Goal: Task Accomplishment & Management: Use online tool/utility

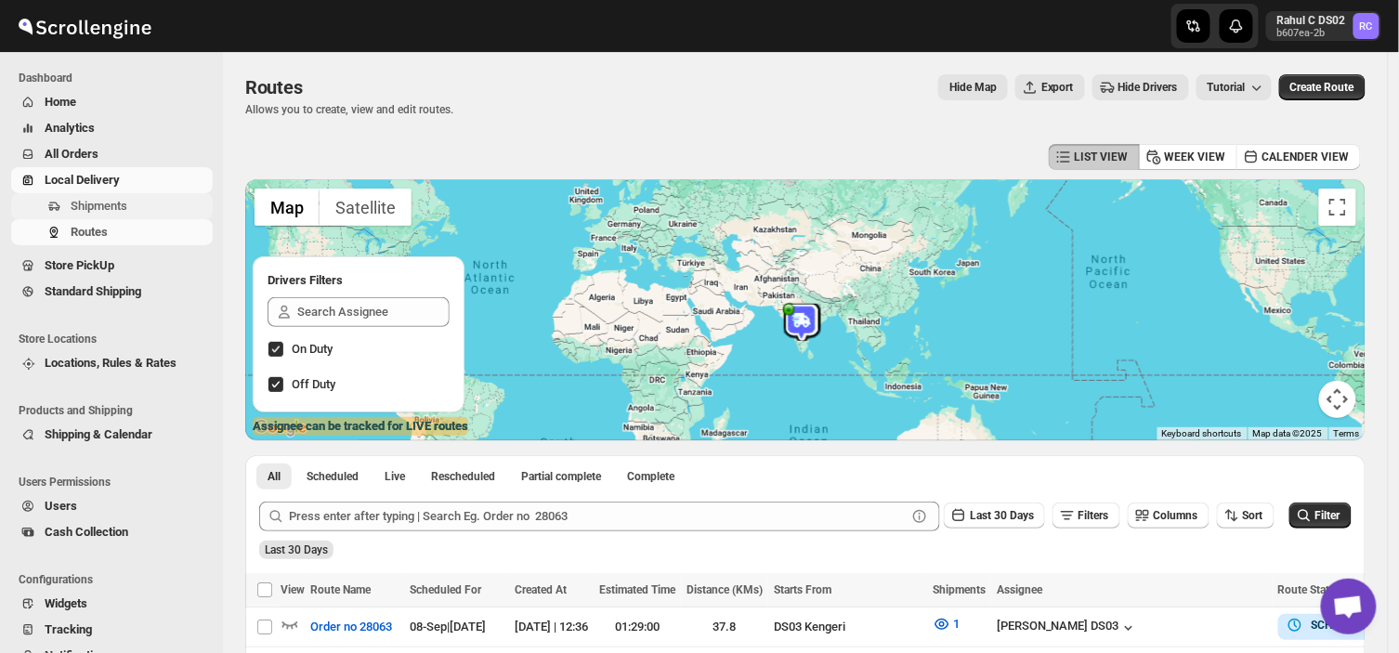
click at [116, 202] on span "Shipments" at bounding box center [99, 206] width 57 height 14
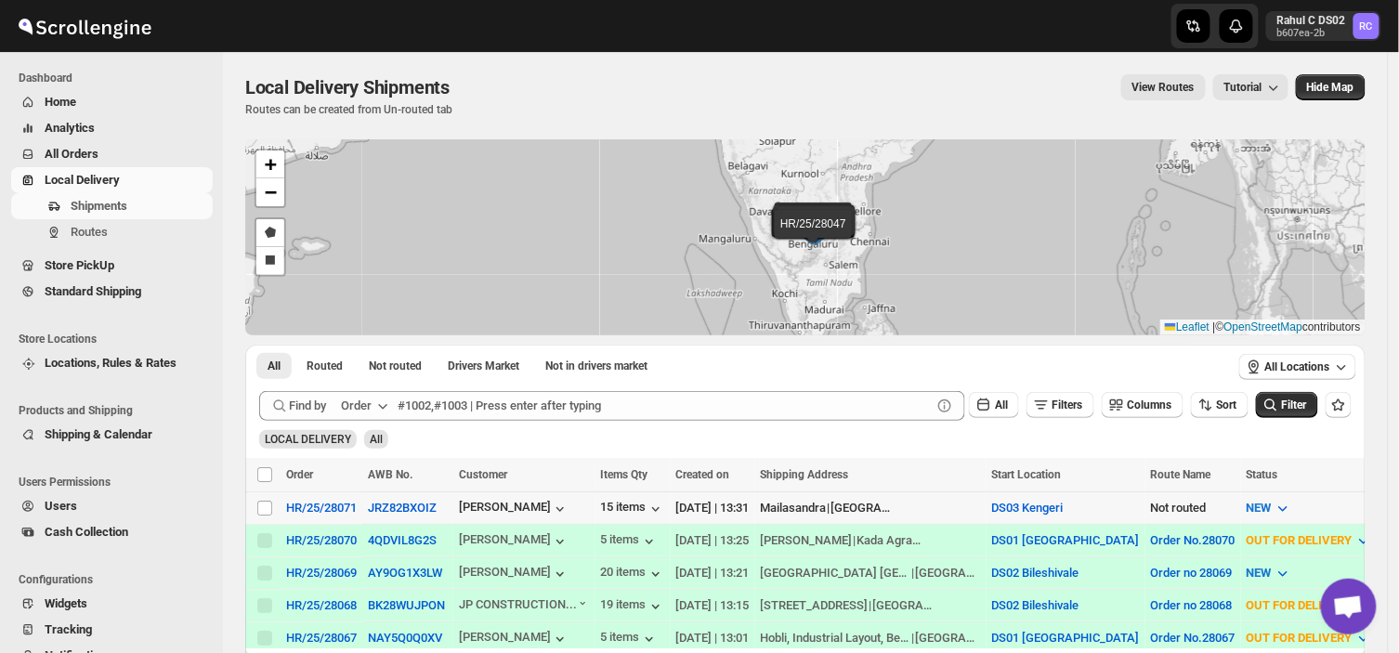
click at [262, 496] on td "Select shipment" at bounding box center [262, 507] width 35 height 33
checkbox input "true"
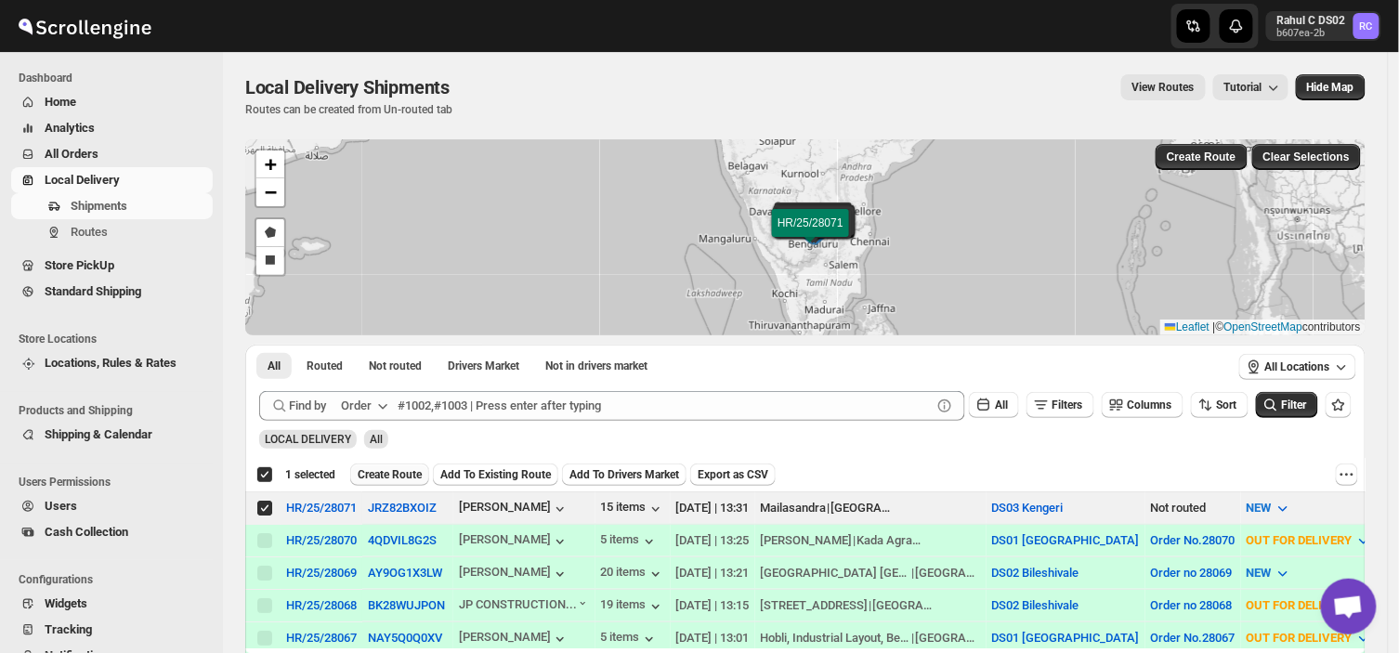
click at [373, 479] on span "Create Route" at bounding box center [390, 474] width 64 height 15
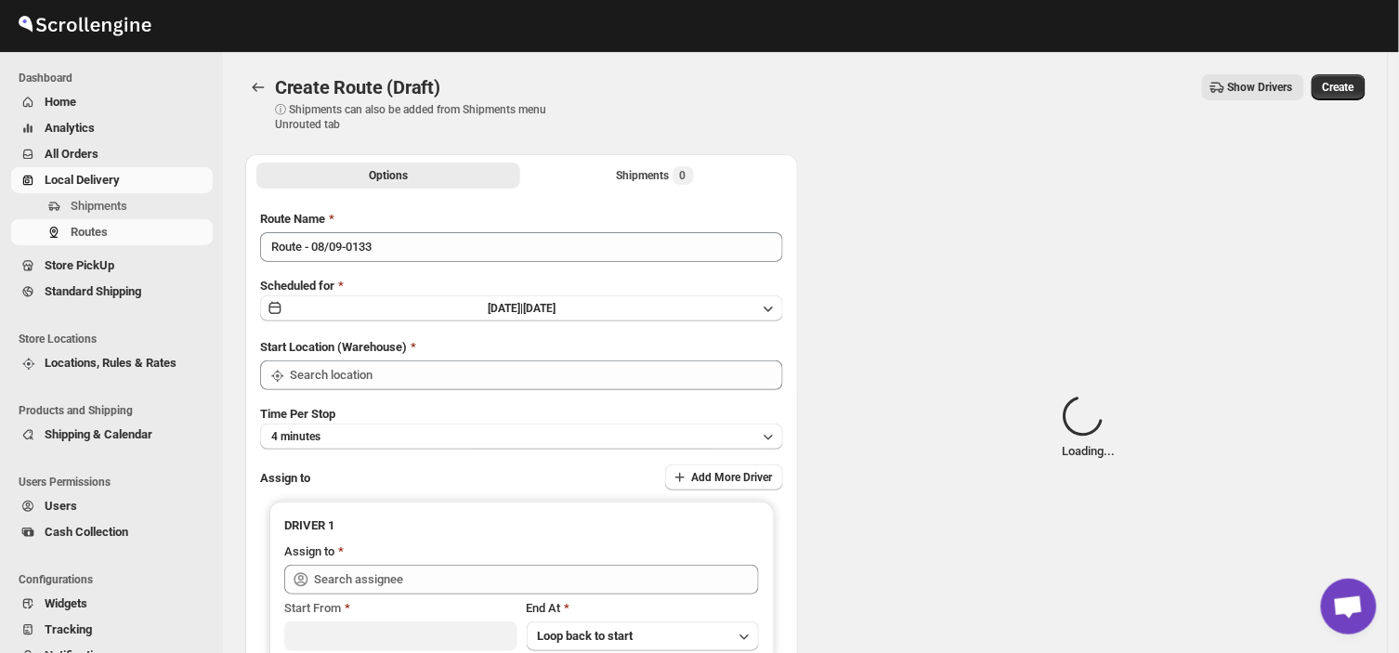
type input "DS03 Kengeri"
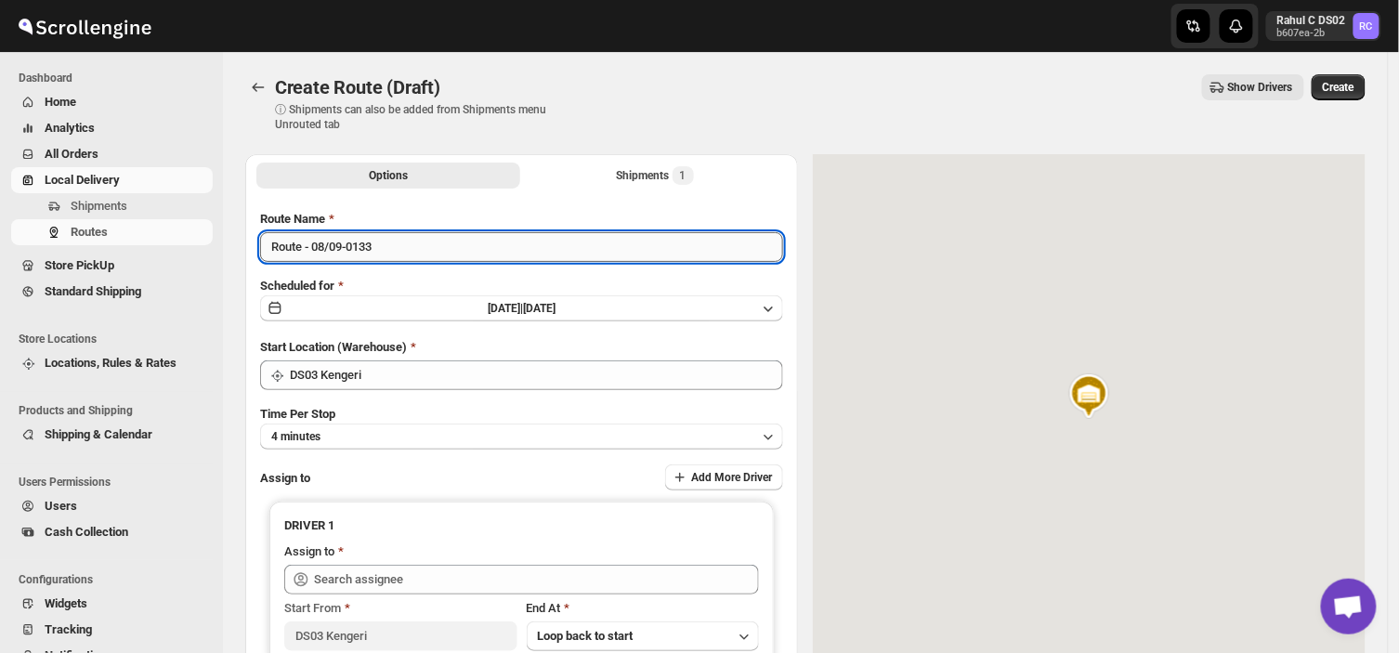
click at [386, 252] on input "Route - 08/09-0133" at bounding box center [521, 247] width 523 height 30
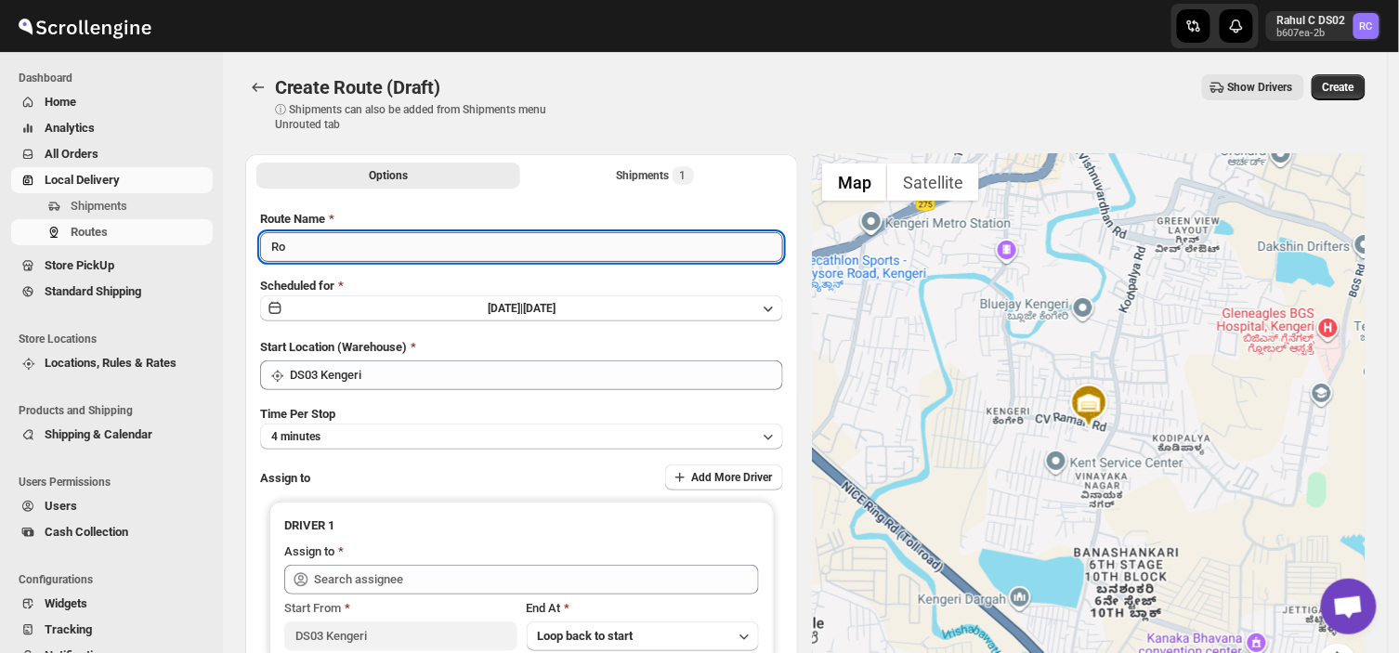
type input "R"
type input "Order no 28071"
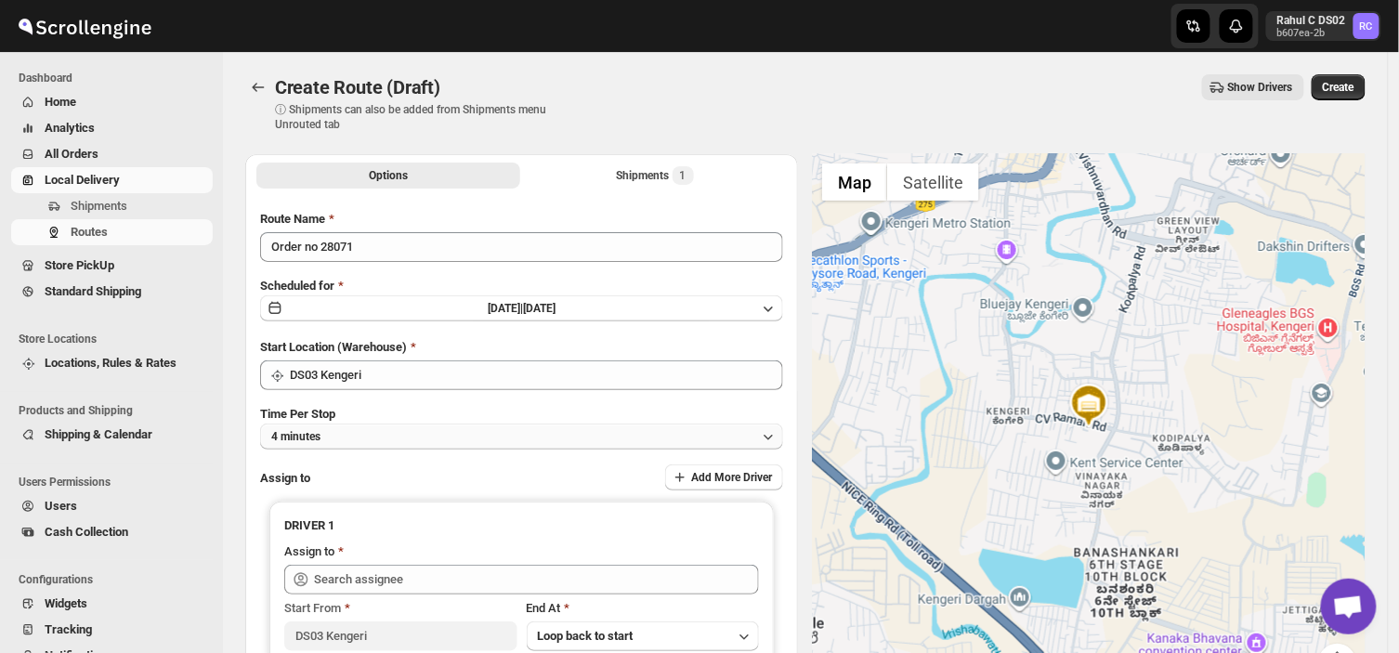
click at [333, 439] on button "4 minutes" at bounding box center [521, 437] width 523 height 26
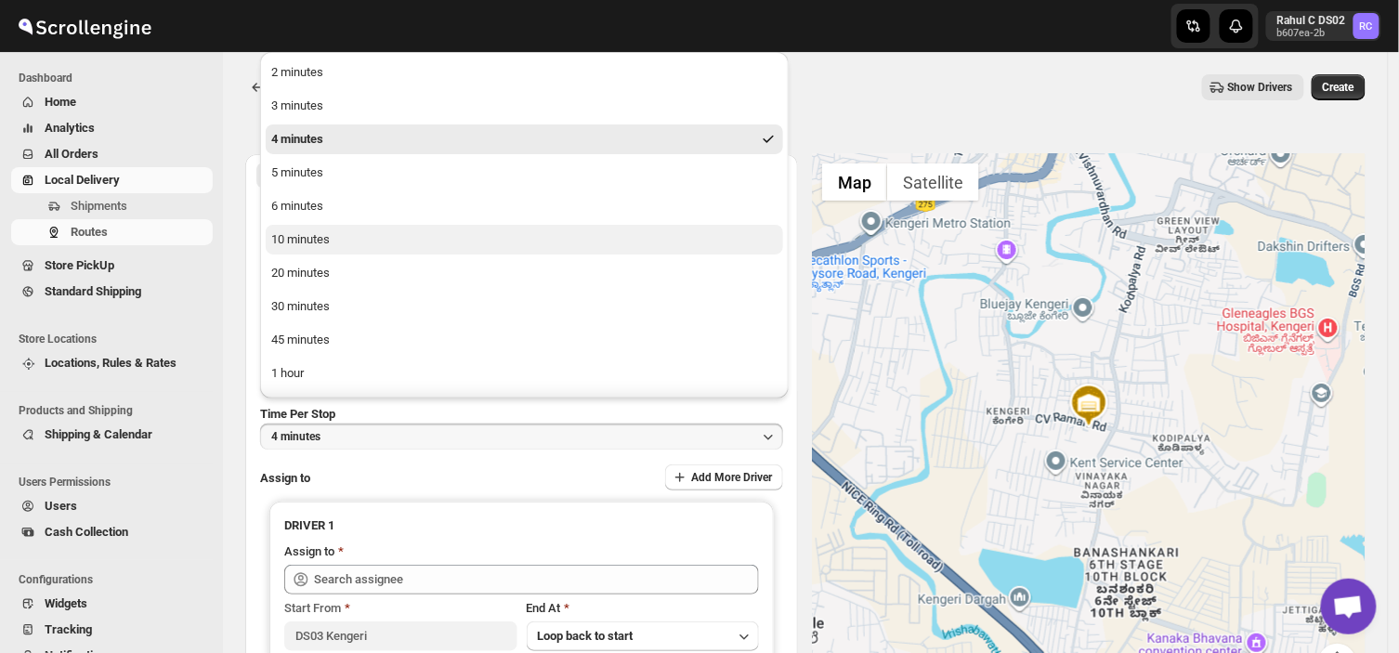
click at [298, 234] on div "10 minutes" at bounding box center [300, 239] width 59 height 19
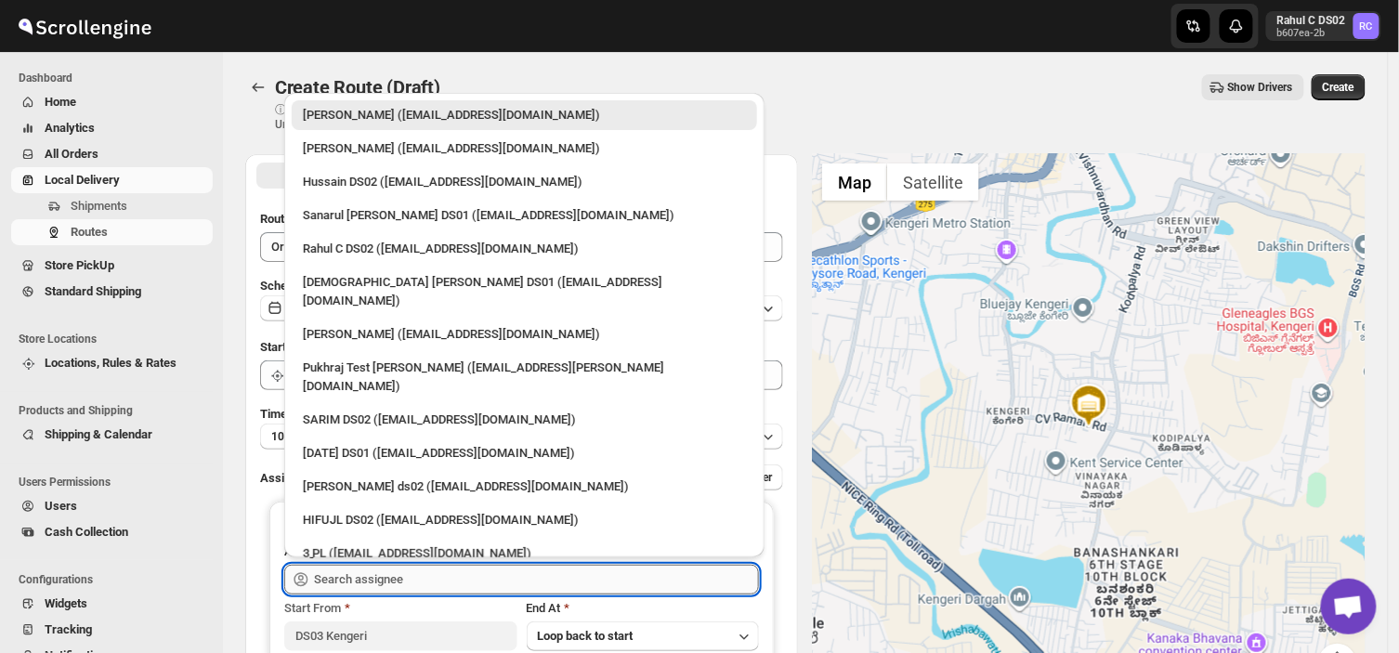
click at [419, 574] on input "text" at bounding box center [536, 580] width 445 height 30
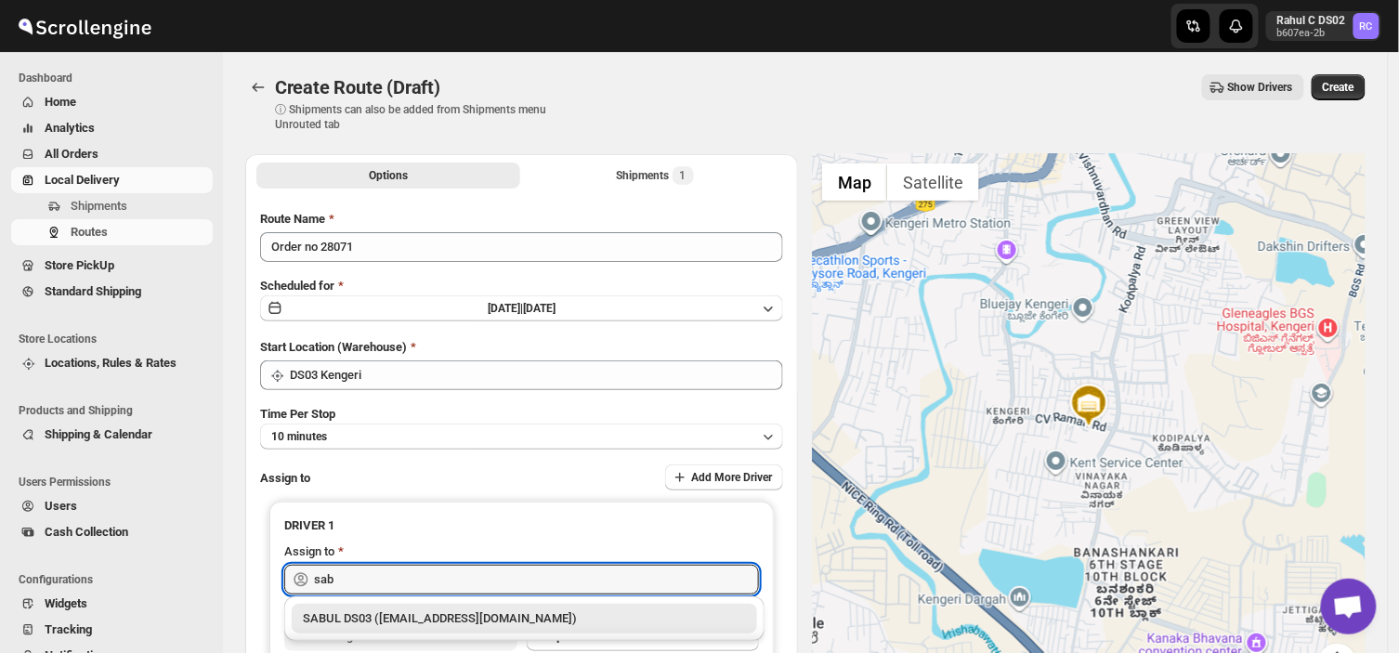
click at [386, 614] on div "SABUL DS03 ([EMAIL_ADDRESS][DOMAIN_NAME])" at bounding box center [524, 618] width 443 height 19
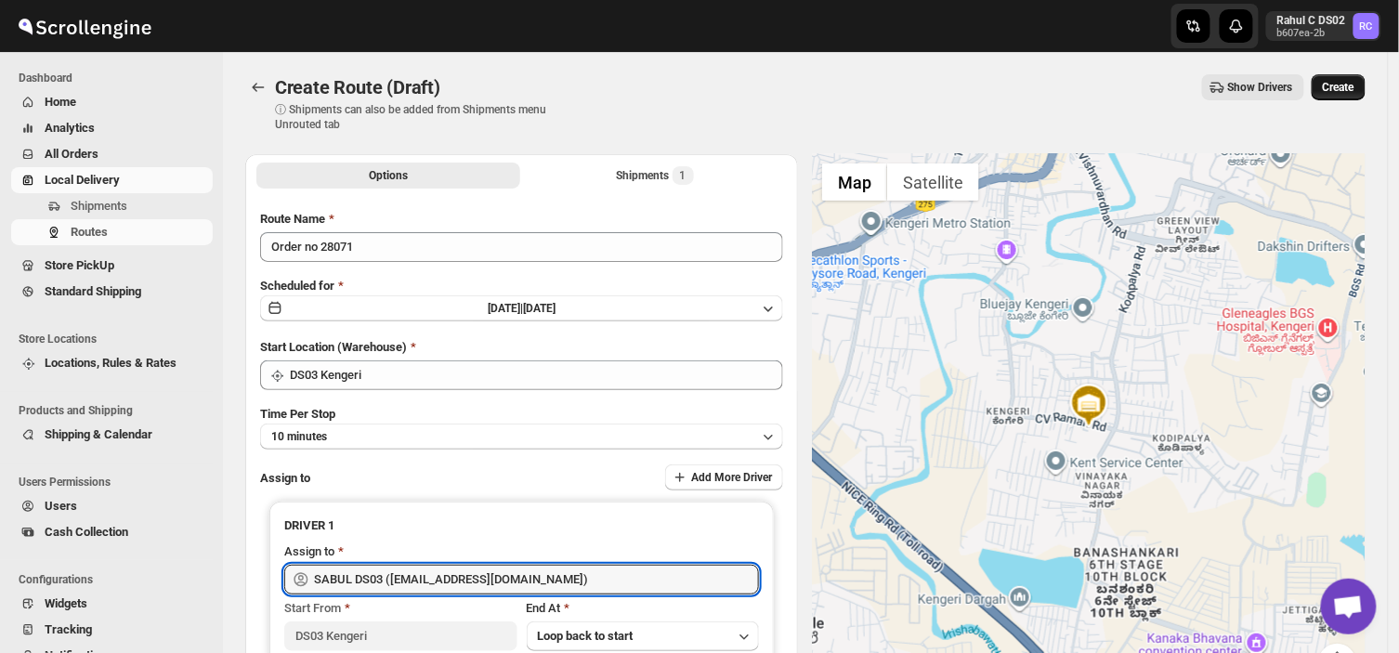
type input "SABUL DS03 ([EMAIL_ADDRESS][DOMAIN_NAME])"
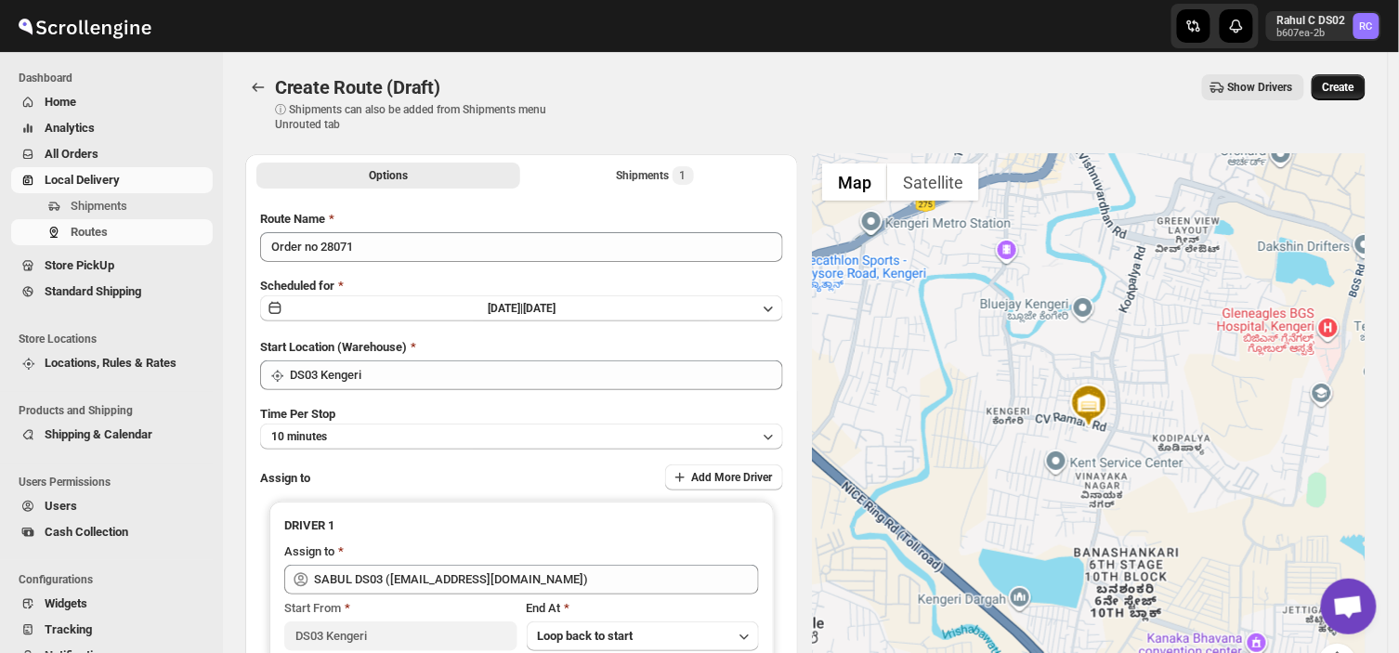
click at [1342, 81] on span "Create" at bounding box center [1339, 87] width 32 height 15
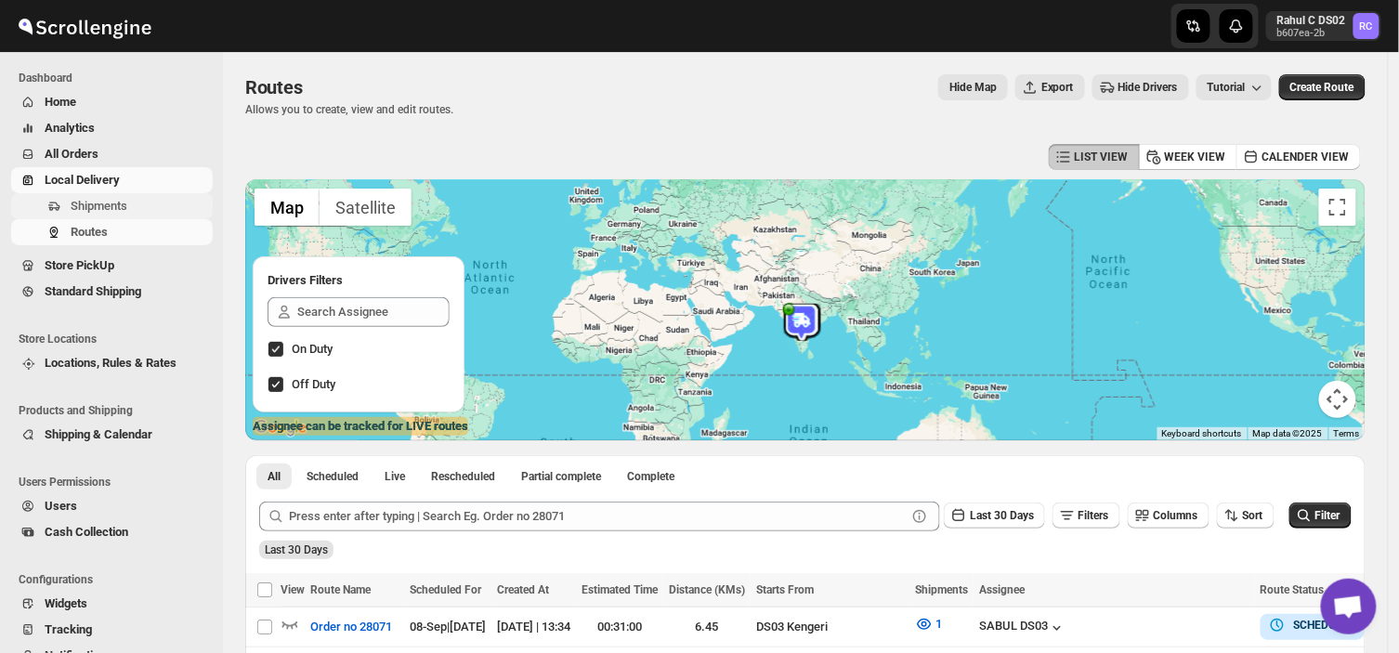
click at [162, 198] on span "Shipments" at bounding box center [140, 206] width 138 height 19
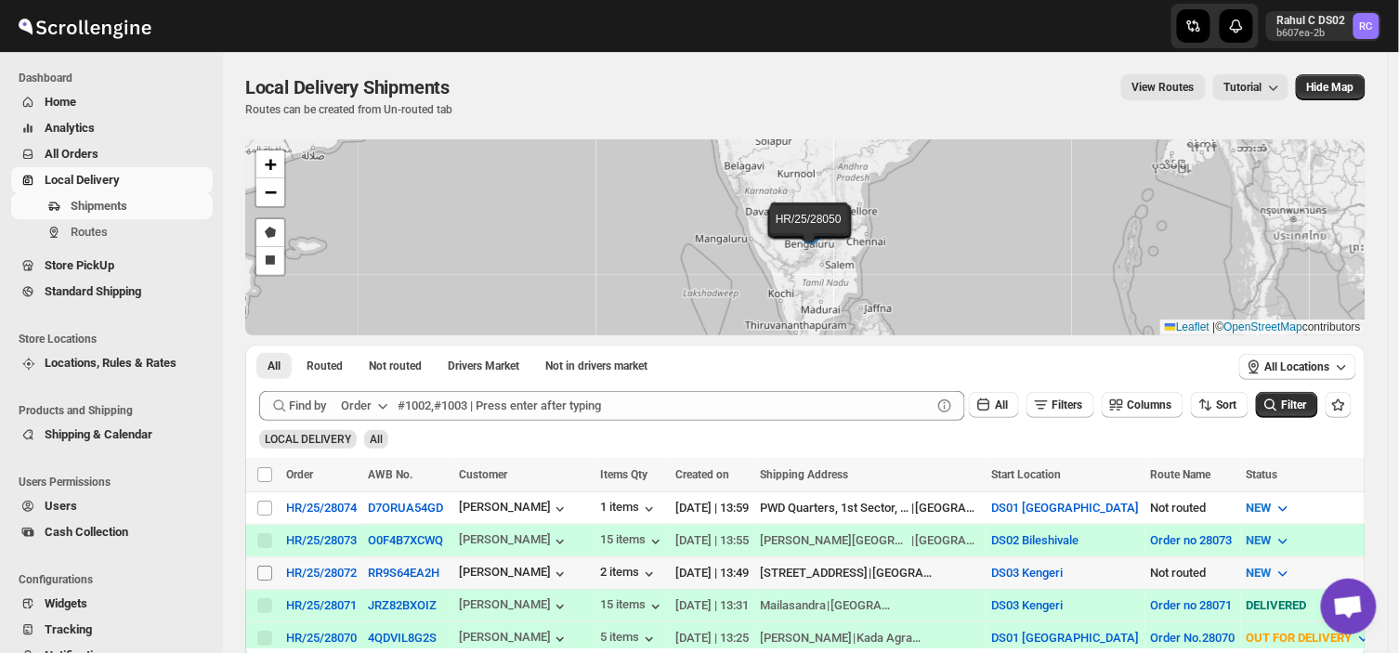
click at [263, 569] on input "Select shipment" at bounding box center [264, 573] width 15 height 15
checkbox input "true"
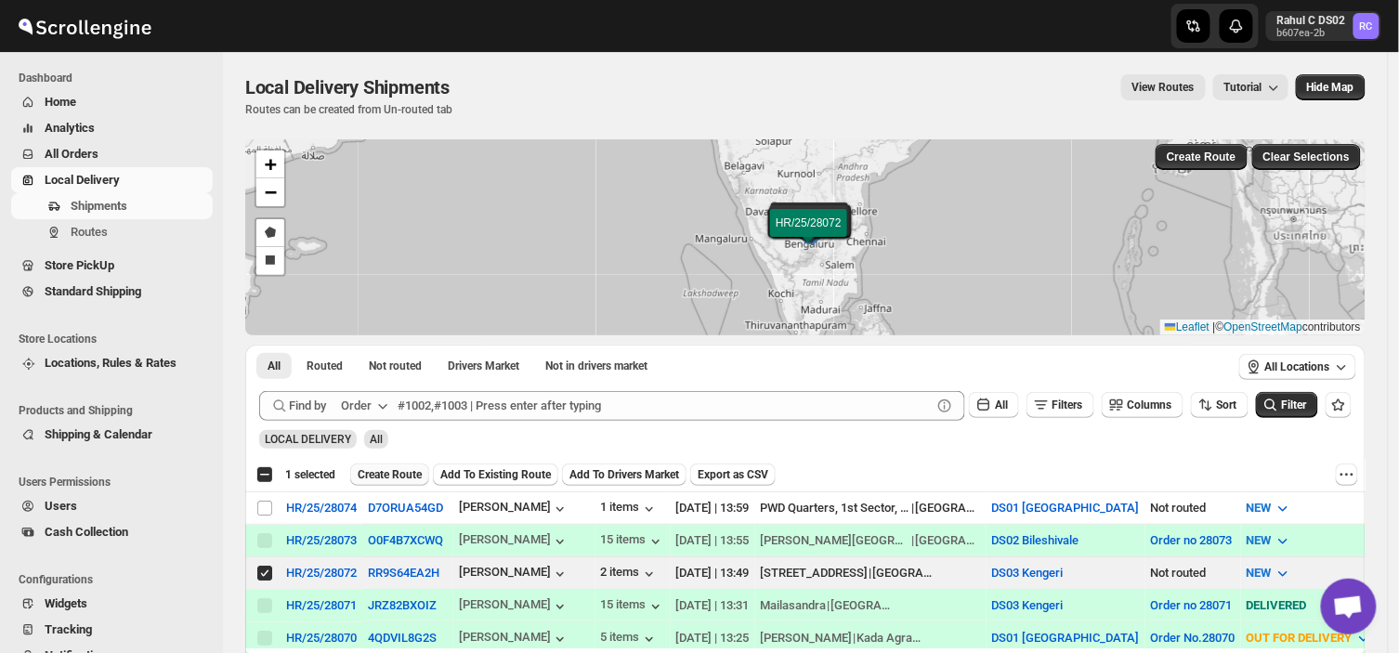
click at [402, 472] on span "Create Route" at bounding box center [390, 474] width 64 height 15
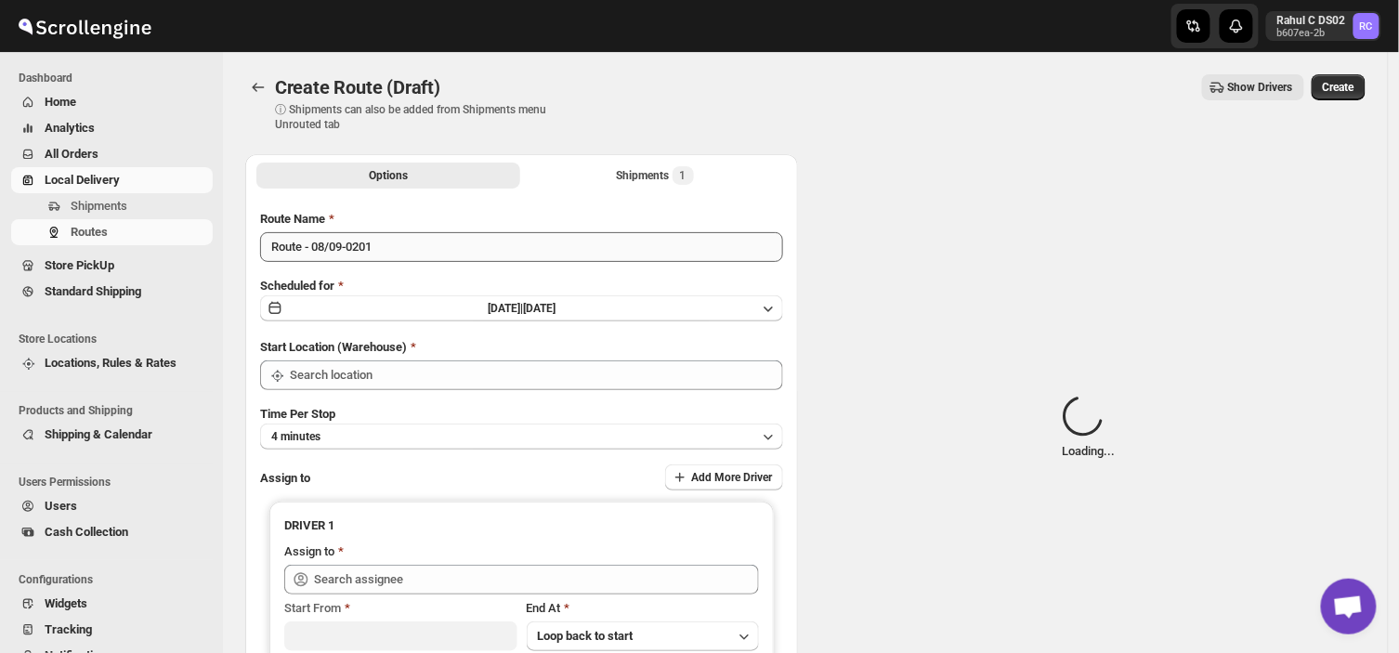
type input "DS03 Kengeri"
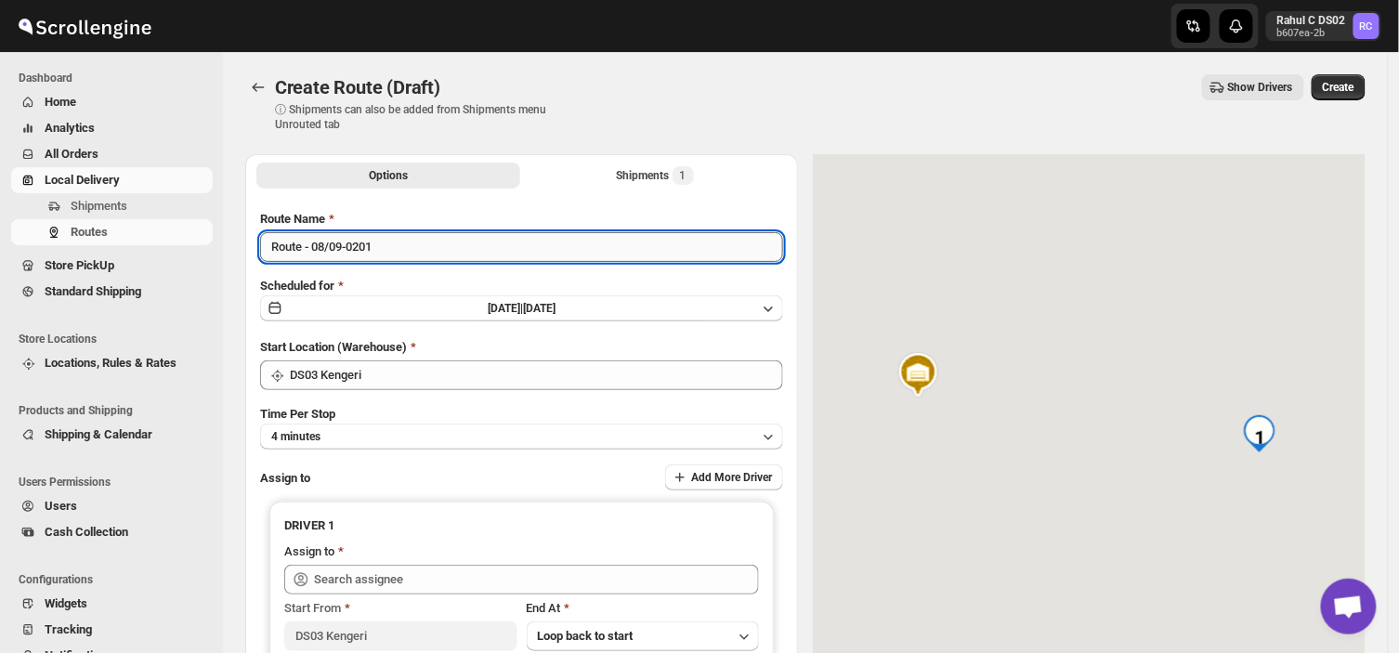
click at [385, 245] on input "Route - 08/09-0201" at bounding box center [521, 247] width 523 height 30
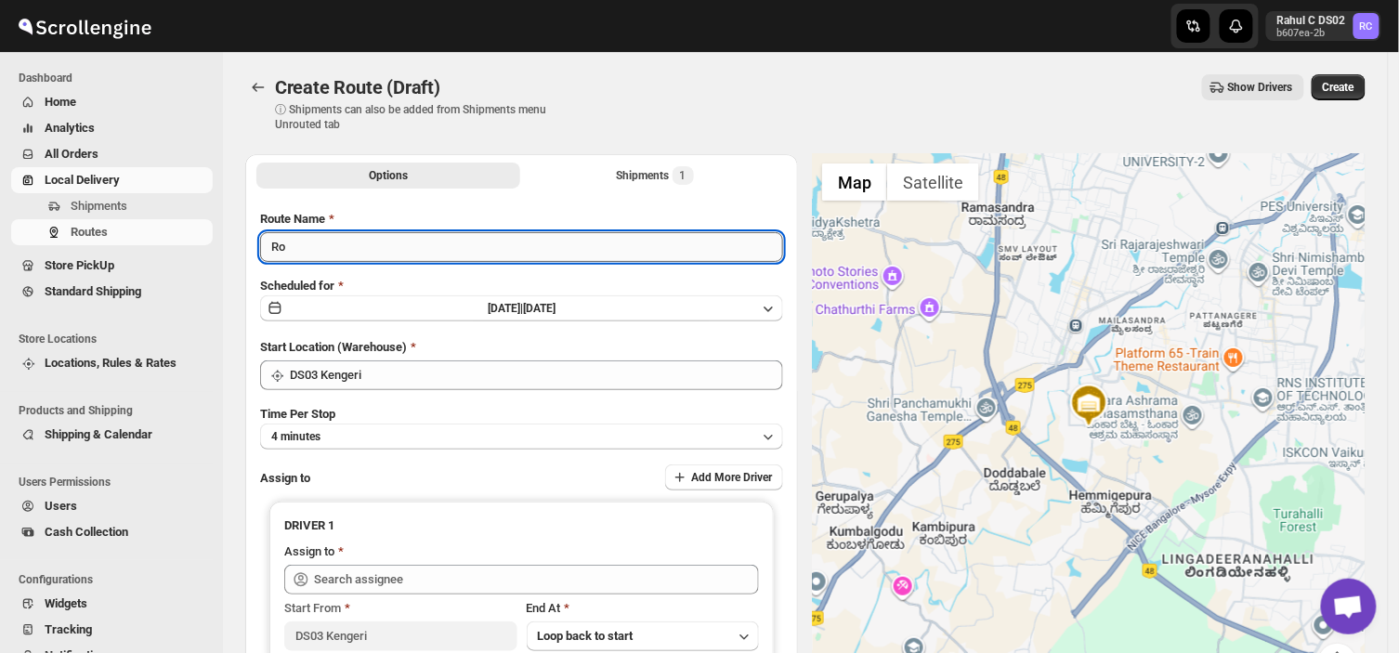
type input "R"
type input "Order no 28072"
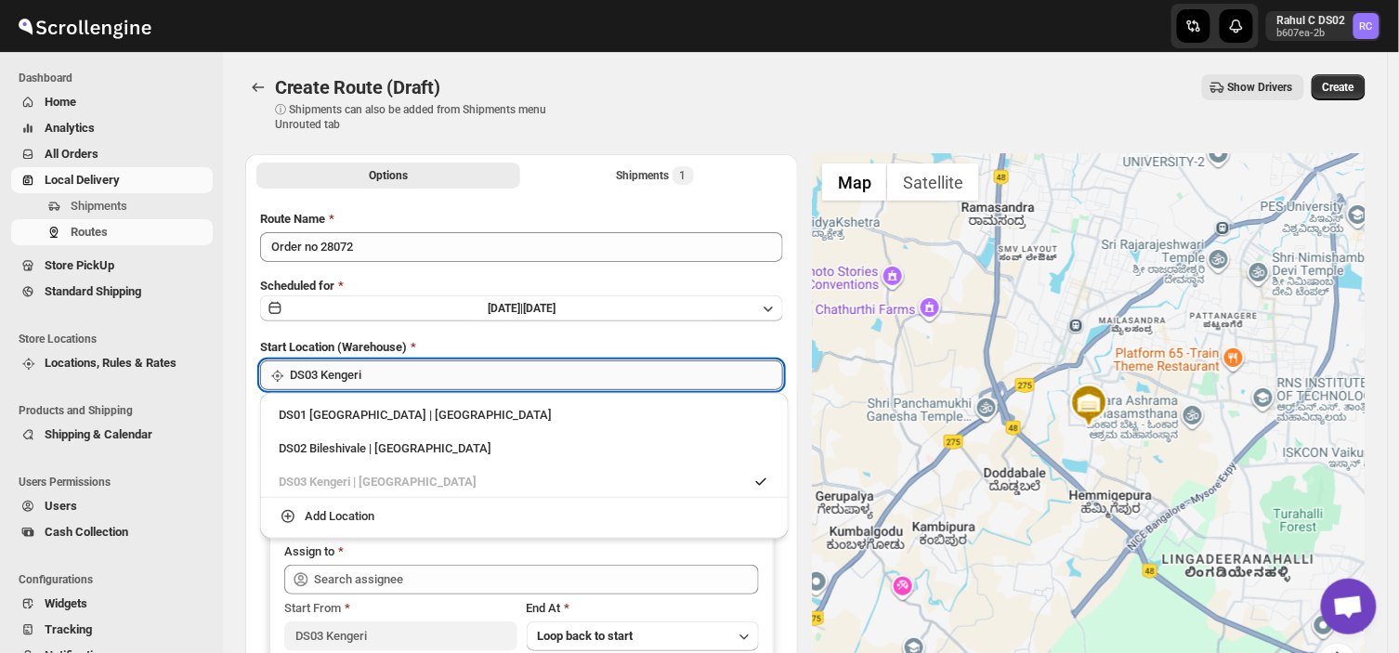
click at [384, 374] on input "DS03 Kengeri" at bounding box center [536, 375] width 493 height 30
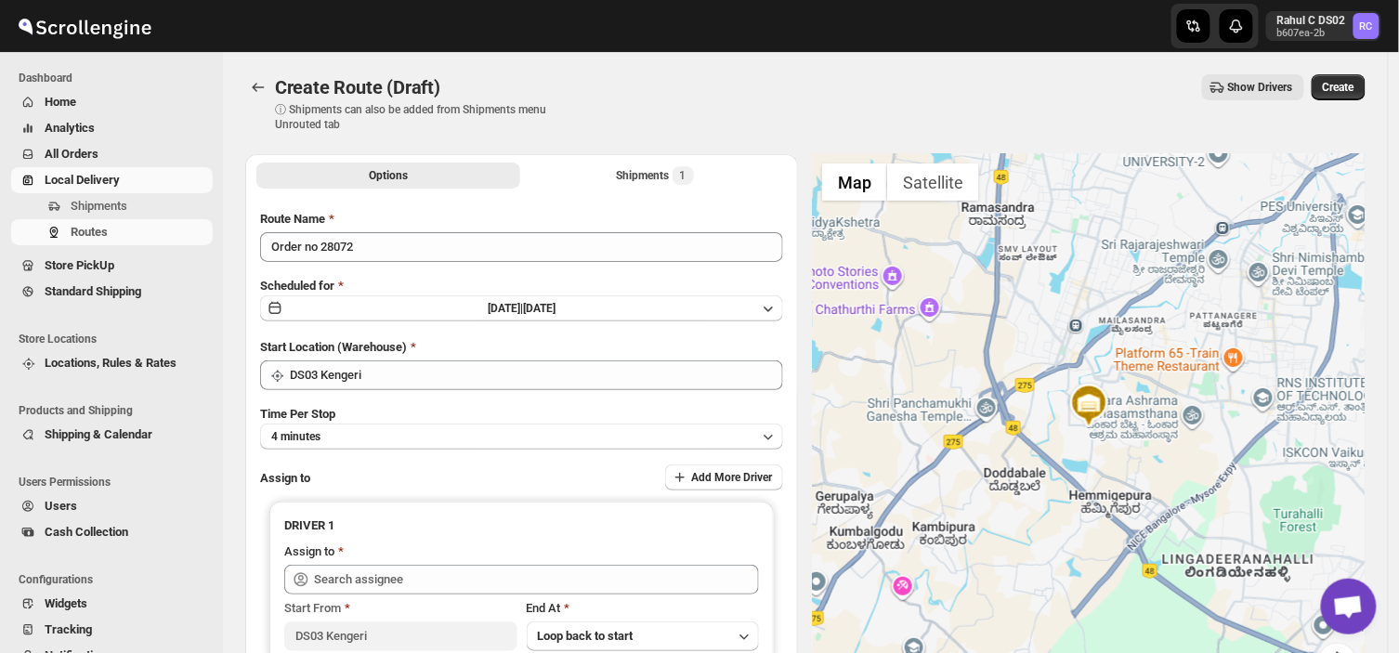
click at [577, 266] on div "Route Name Order no 28072 Scheduled for [DATE] | [DATE] Start Location (Warehou…" at bounding box center [521, 459] width 523 height 498
click at [407, 435] on button "4 minutes" at bounding box center [521, 437] width 523 height 26
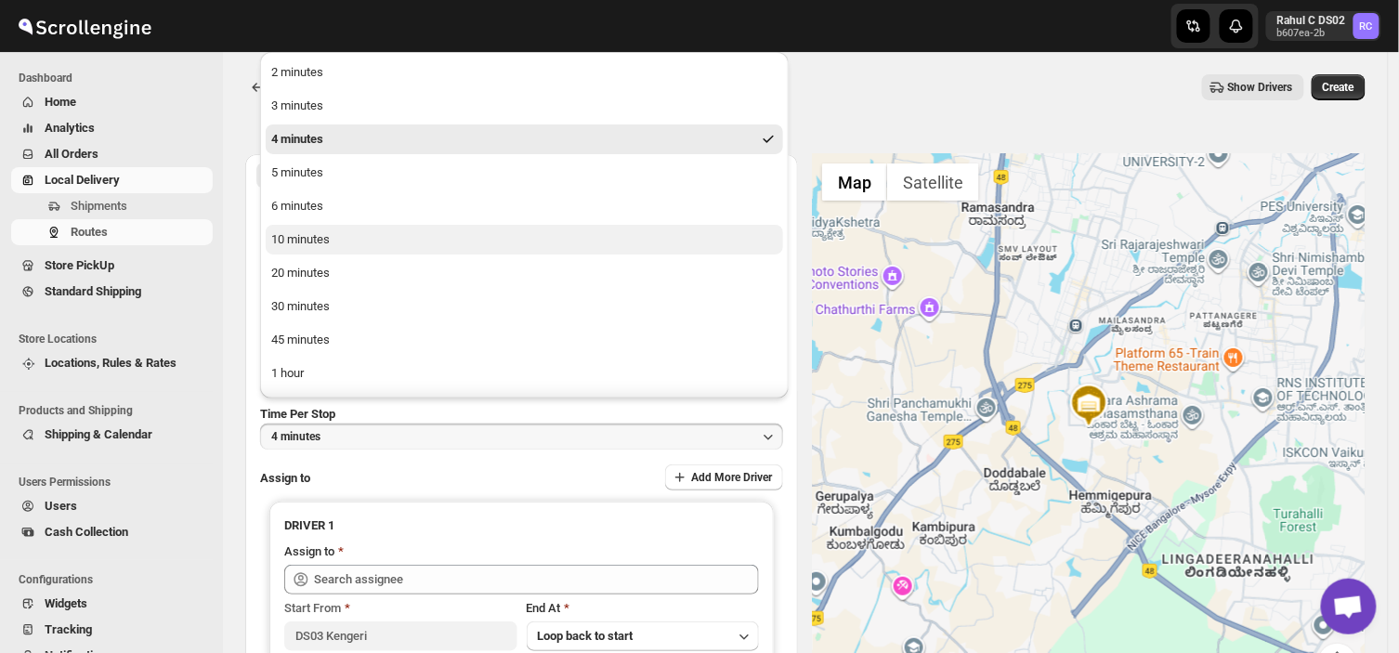
click at [360, 230] on button "10 minutes" at bounding box center [524, 240] width 517 height 30
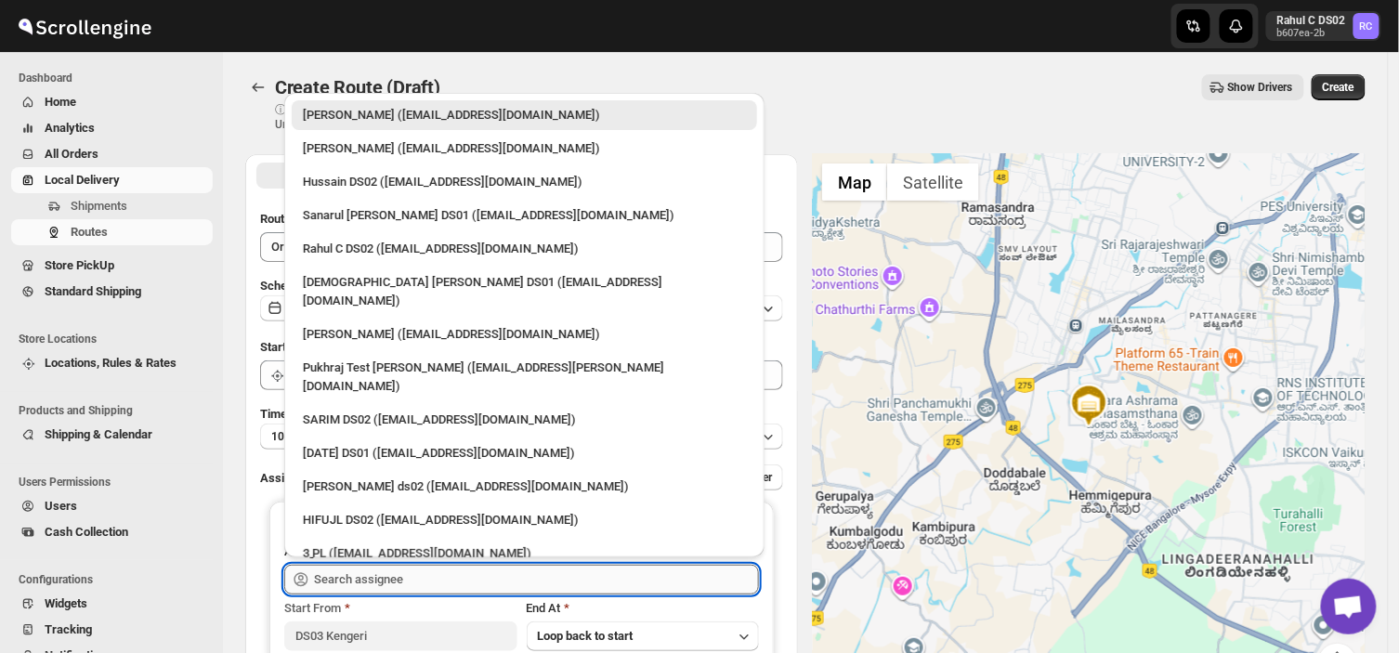
click at [407, 574] on input "text" at bounding box center [536, 580] width 445 height 30
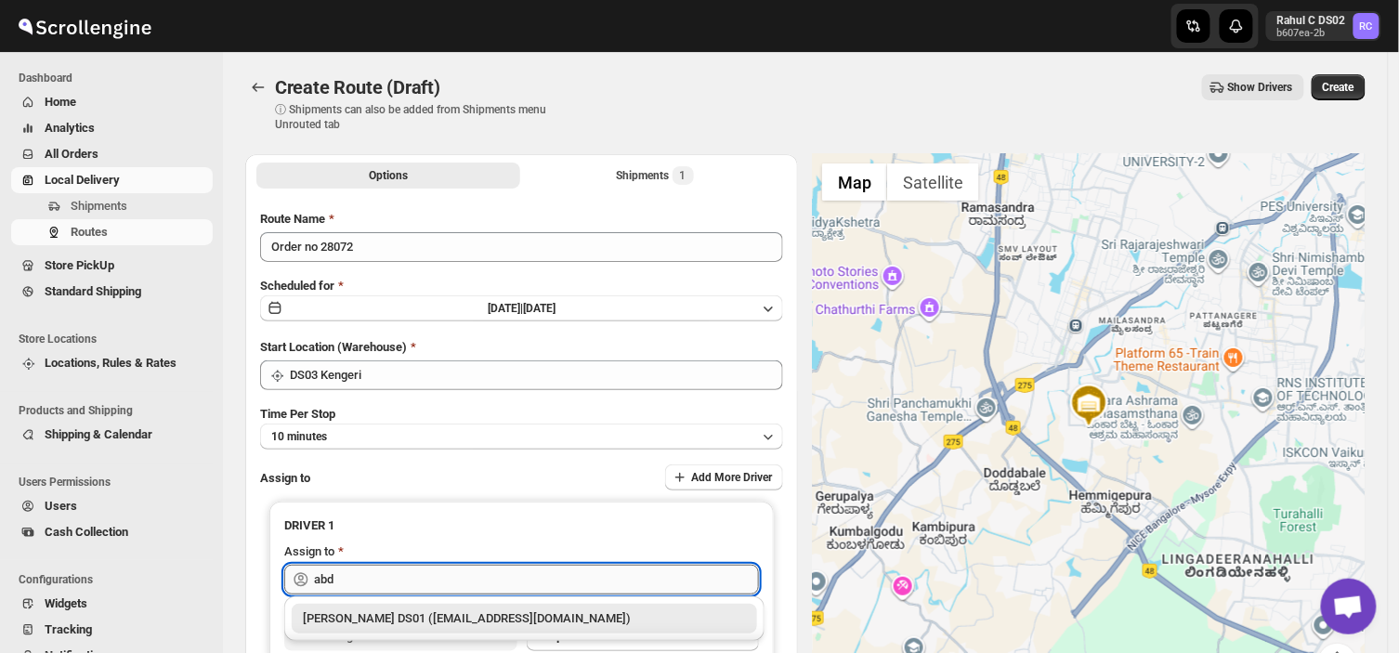
click at [340, 577] on input "abd" at bounding box center [536, 580] width 445 height 30
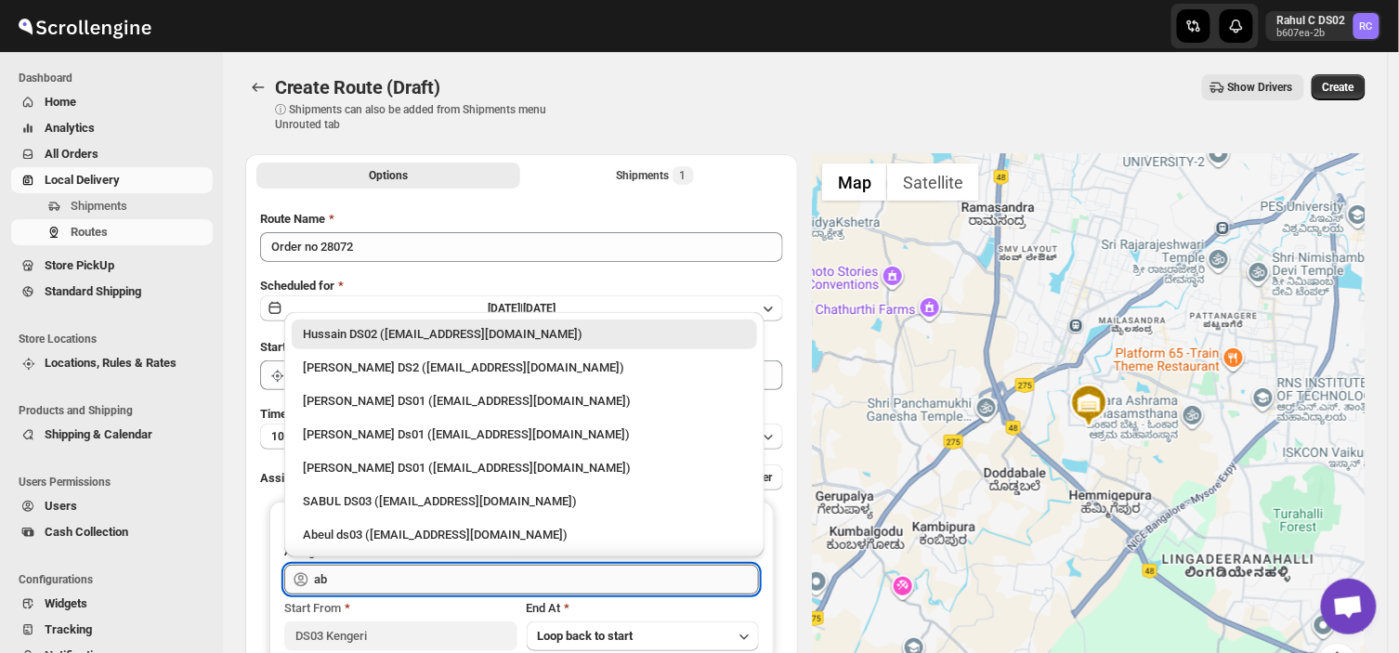
type input "a"
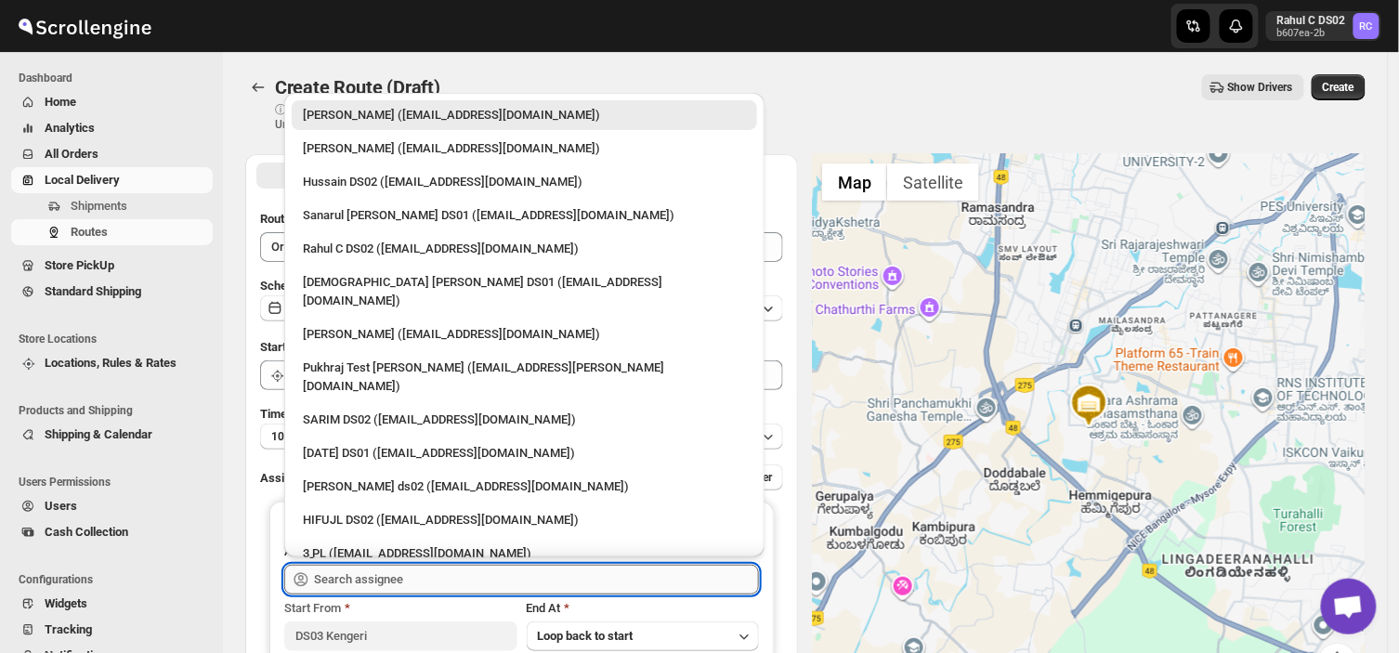
type input "a"
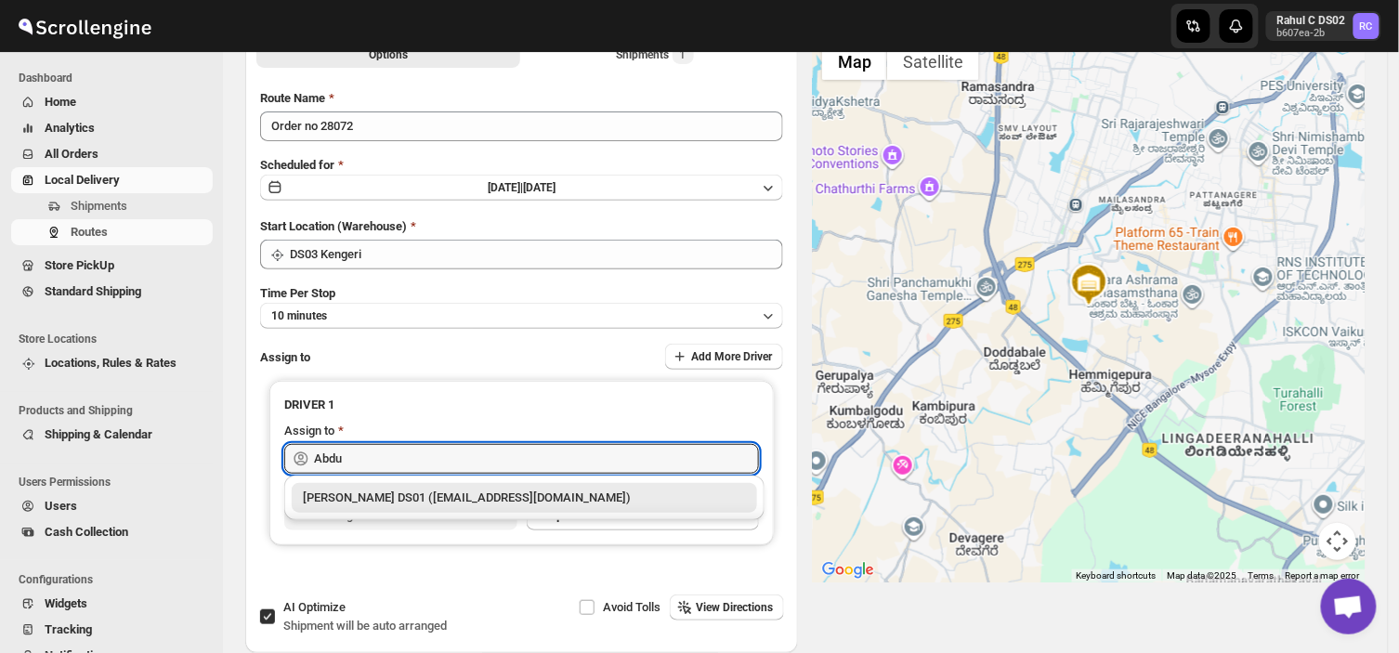
scroll to position [118, 0]
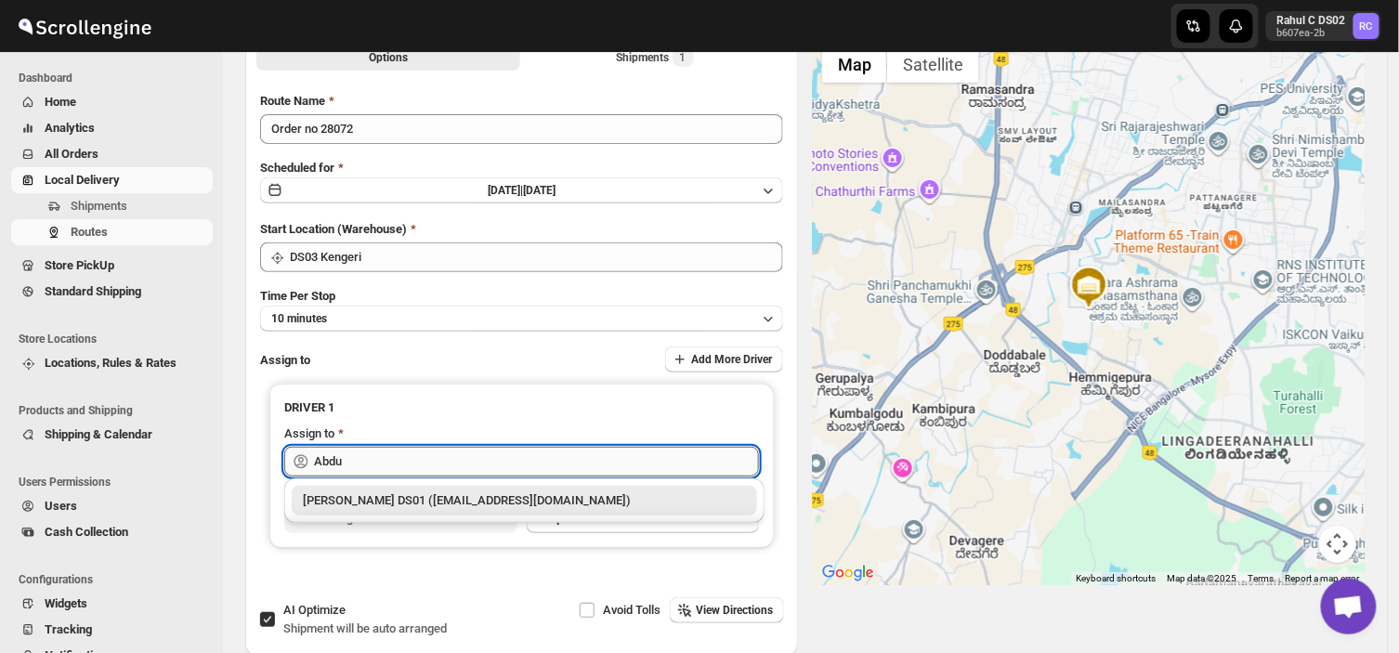
click at [347, 452] on input "Abdu" at bounding box center [536, 462] width 445 height 30
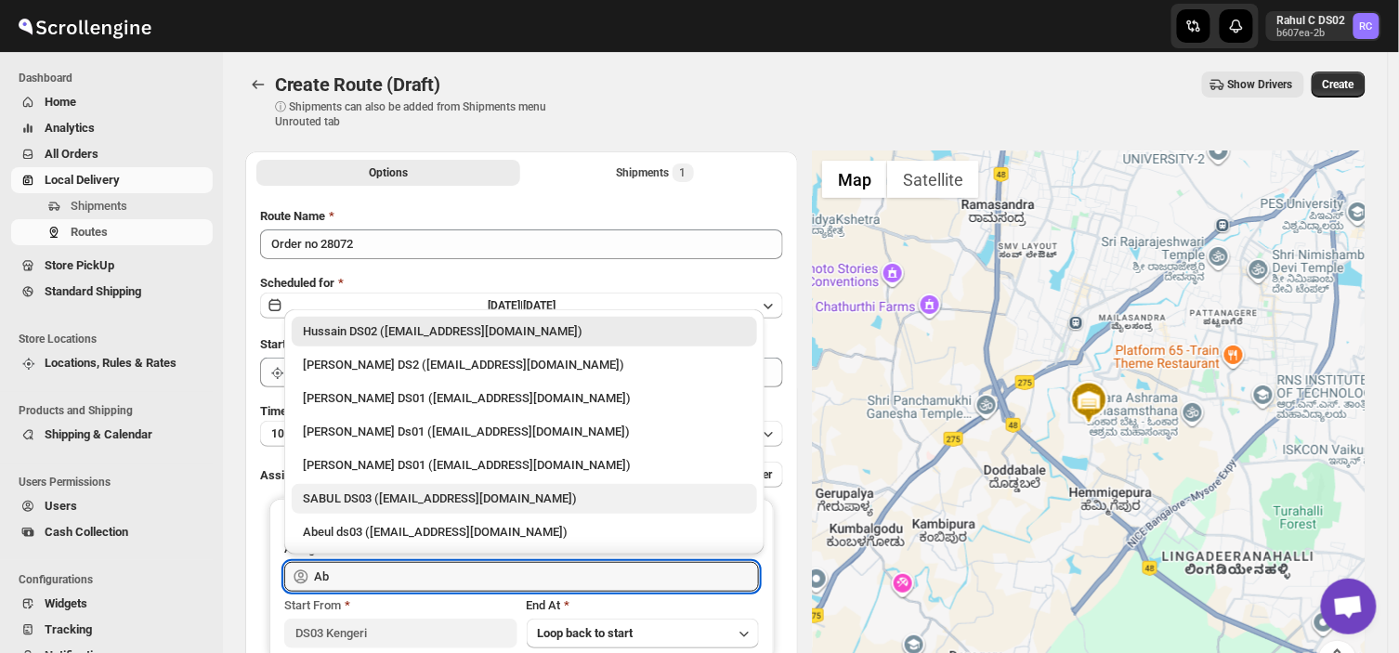
scroll to position [0, 0]
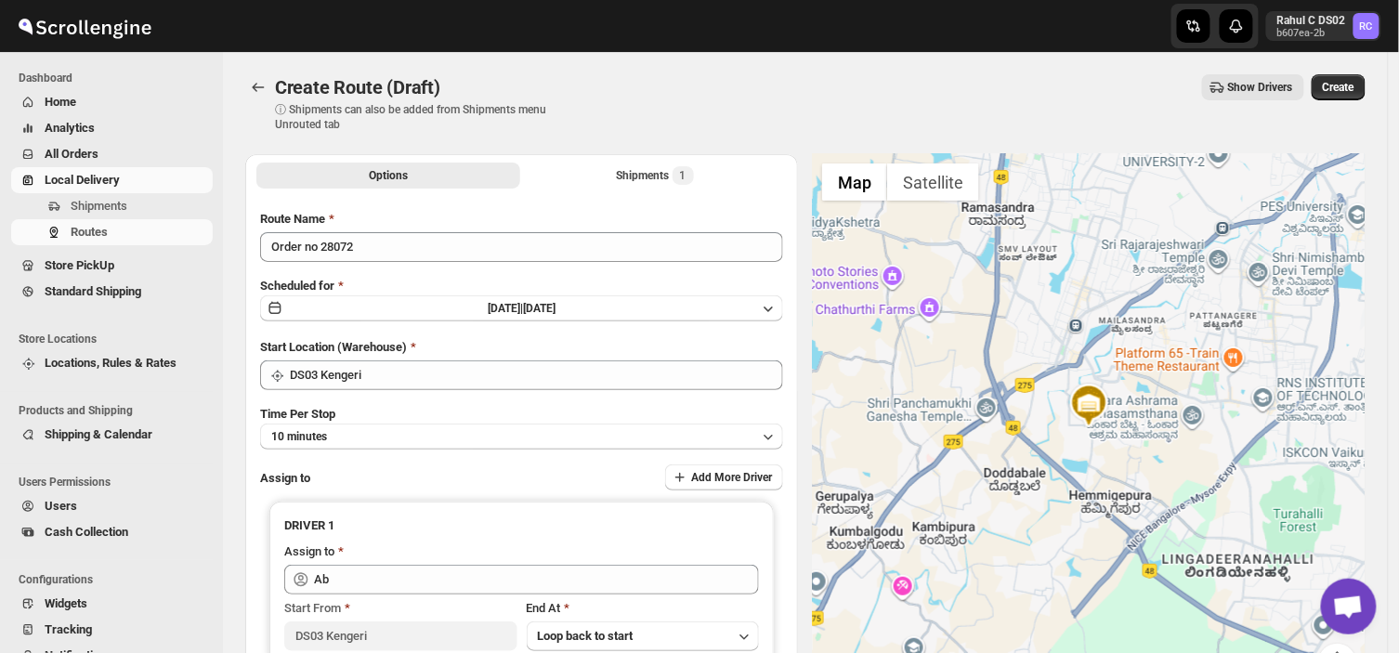
click at [595, 98] on div "Show Drivers" at bounding box center [944, 87] width 722 height 26
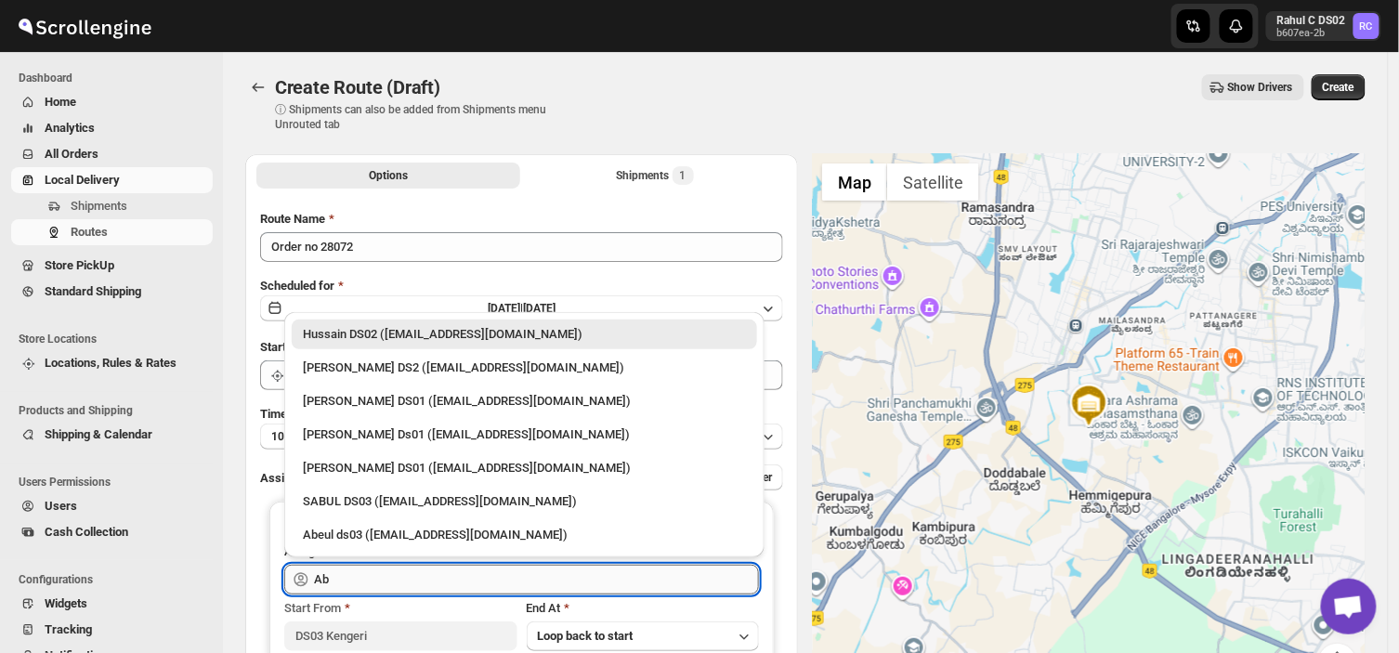
click at [390, 585] on input "Ab" at bounding box center [536, 580] width 445 height 30
click at [390, 504] on div "SABUL DS03 ([EMAIL_ADDRESS][DOMAIN_NAME])" at bounding box center [524, 501] width 443 height 19
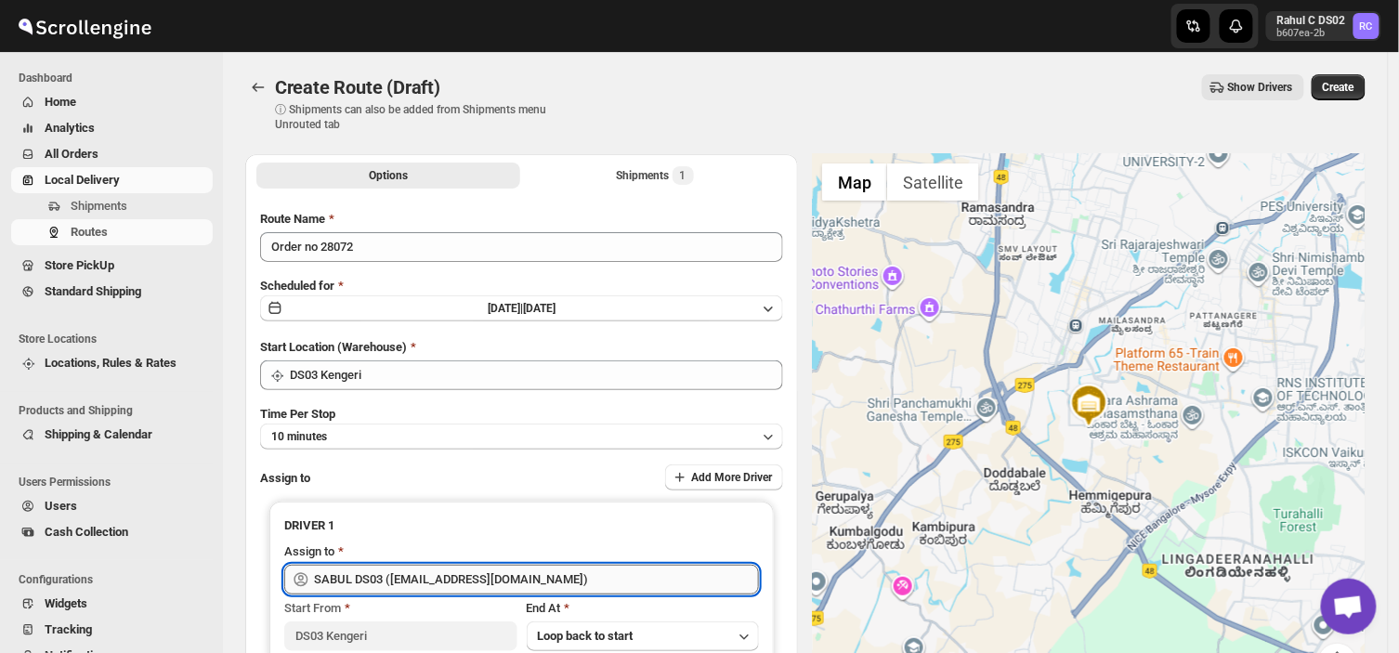
click at [544, 583] on input "SABUL DS03 ([EMAIL_ADDRESS][DOMAIN_NAME])" at bounding box center [536, 580] width 445 height 30
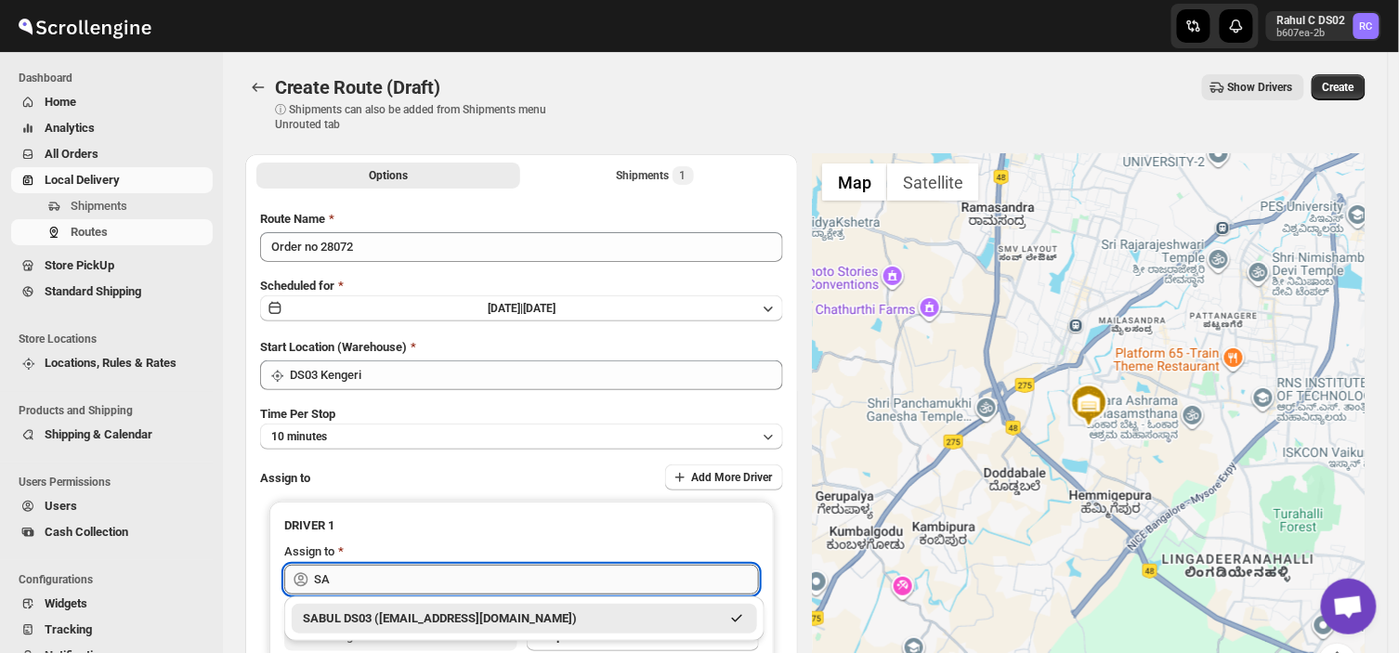
type input "S"
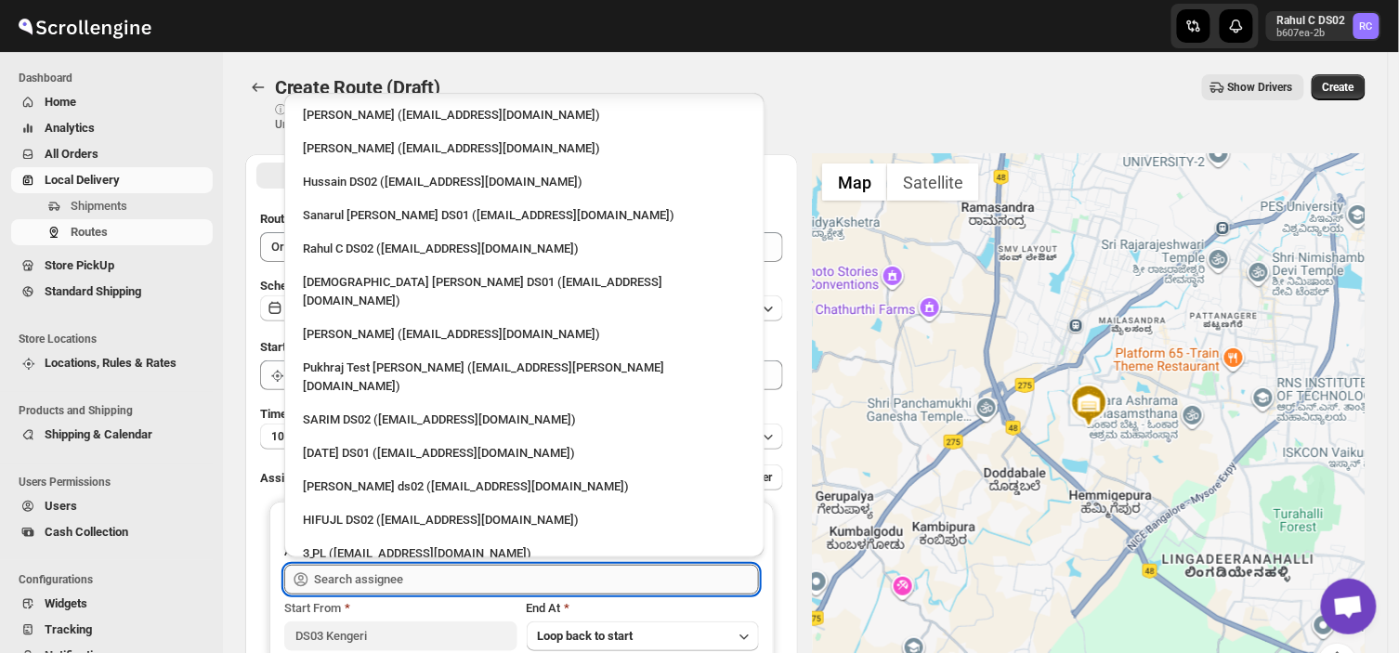
scroll to position [1451, 0]
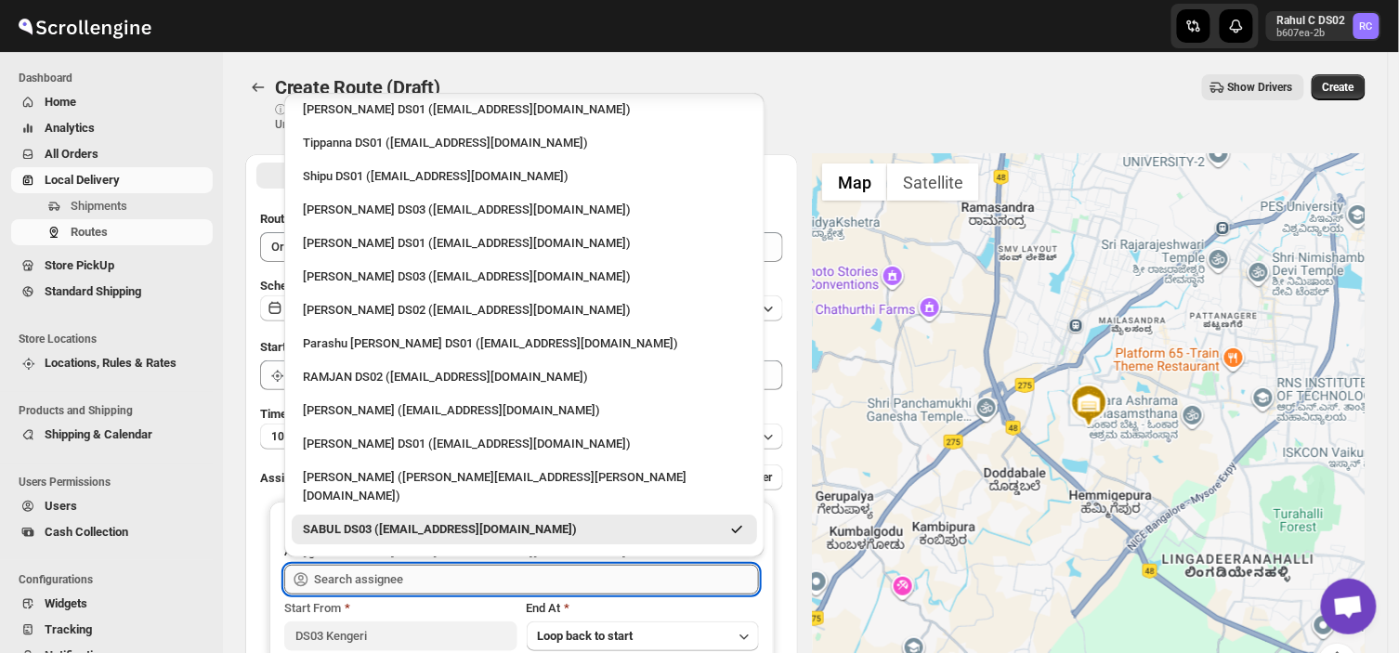
type input "a"
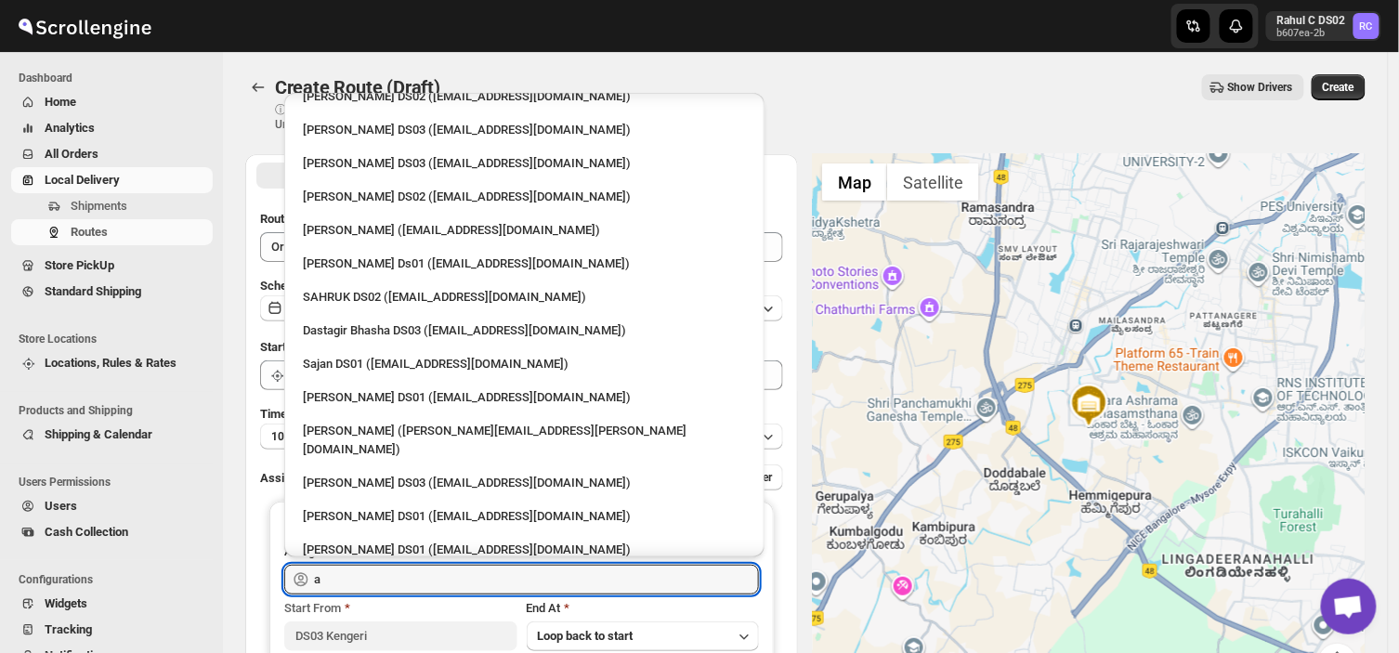
scroll to position [1016, 0]
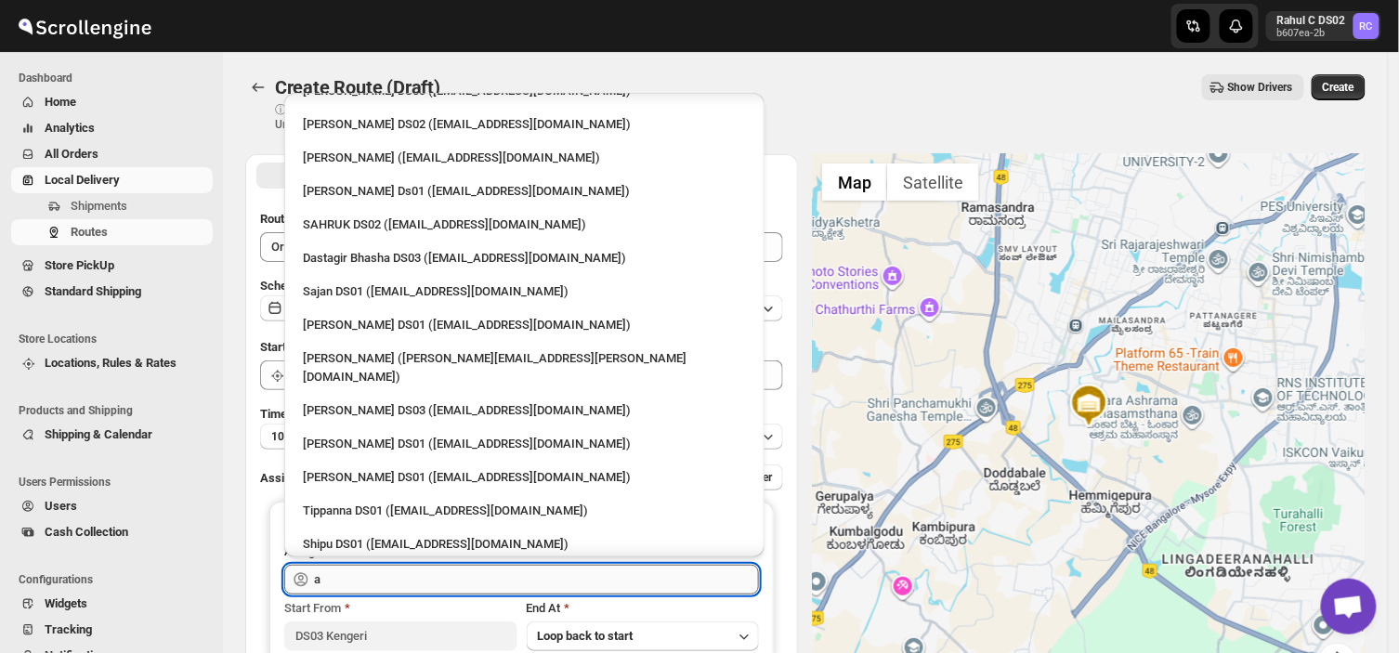
click at [323, 583] on input "a" at bounding box center [536, 580] width 445 height 30
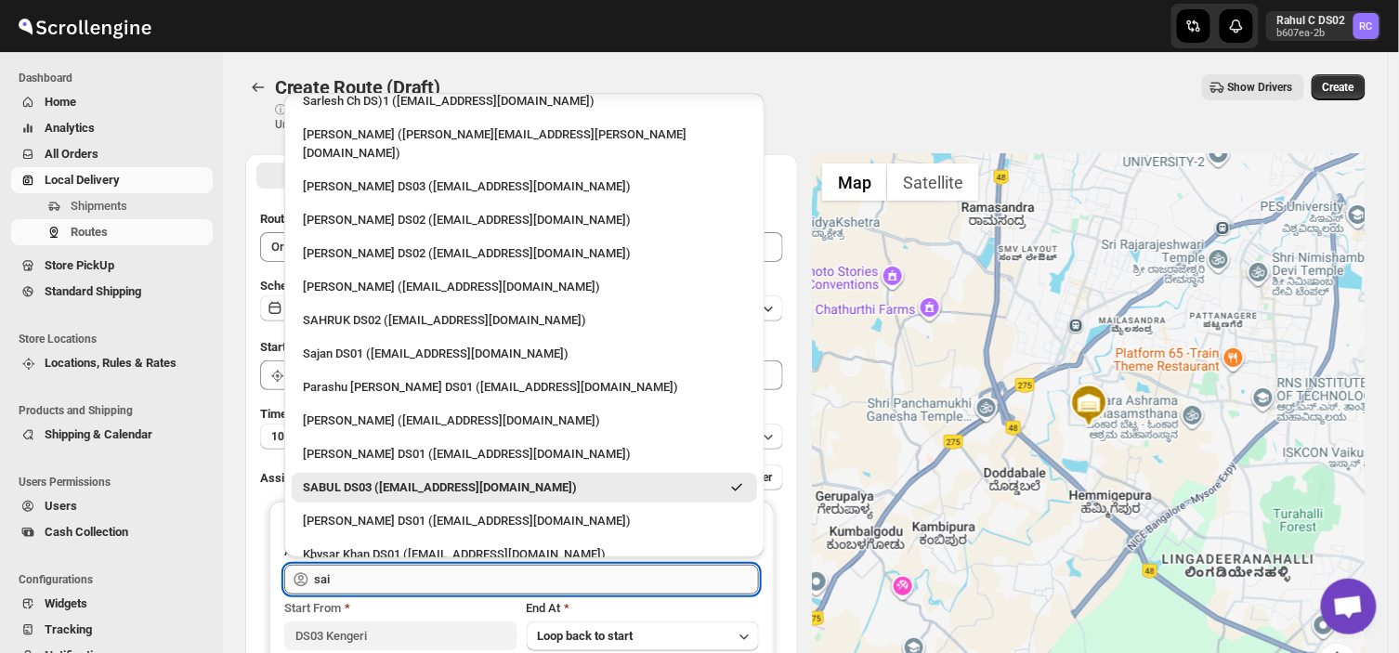
scroll to position [0, 0]
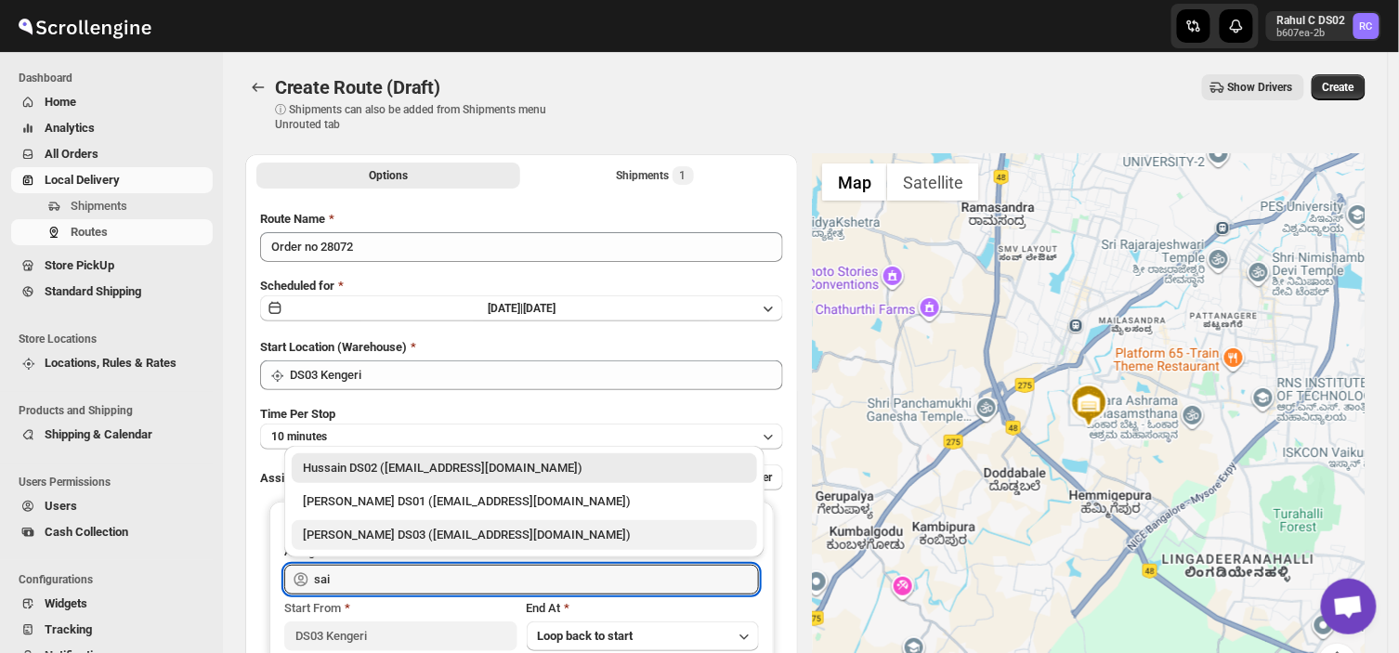
click at [355, 531] on div "[PERSON_NAME] DS03 ([EMAIL_ADDRESS][DOMAIN_NAME])" at bounding box center [524, 535] width 443 height 19
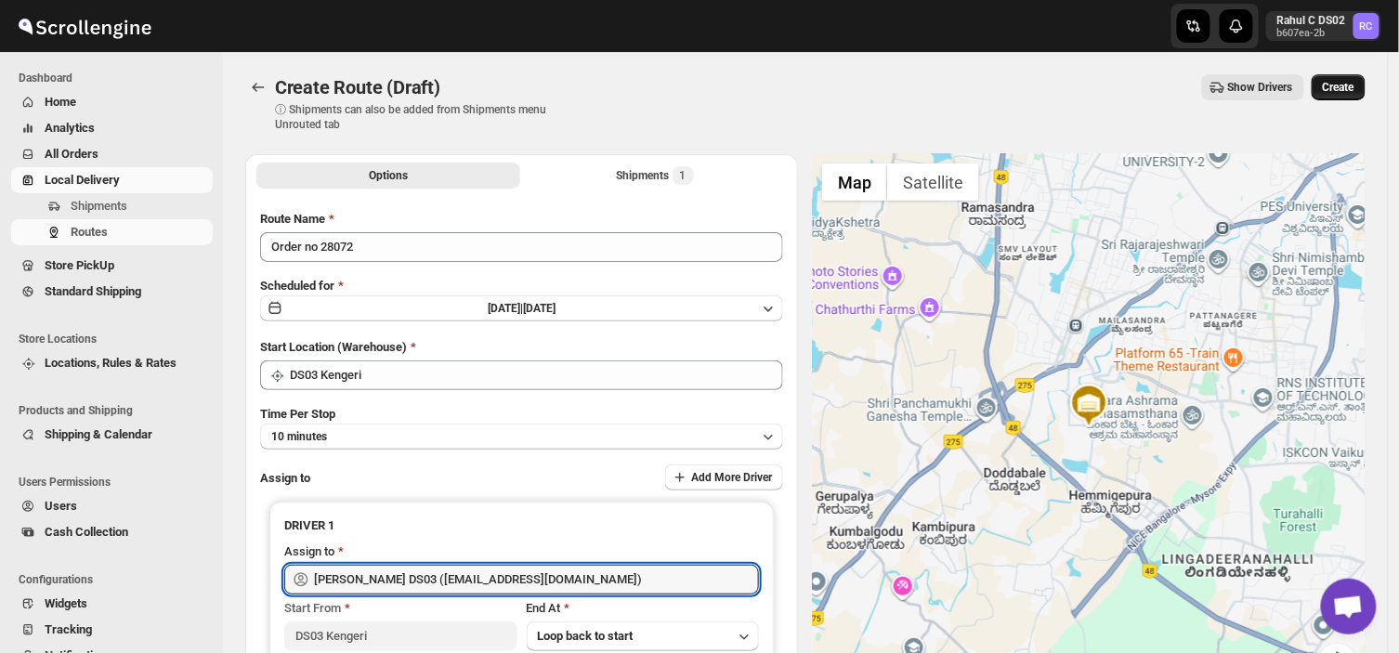
type input "[PERSON_NAME] DS03 ([EMAIL_ADDRESS][DOMAIN_NAME])"
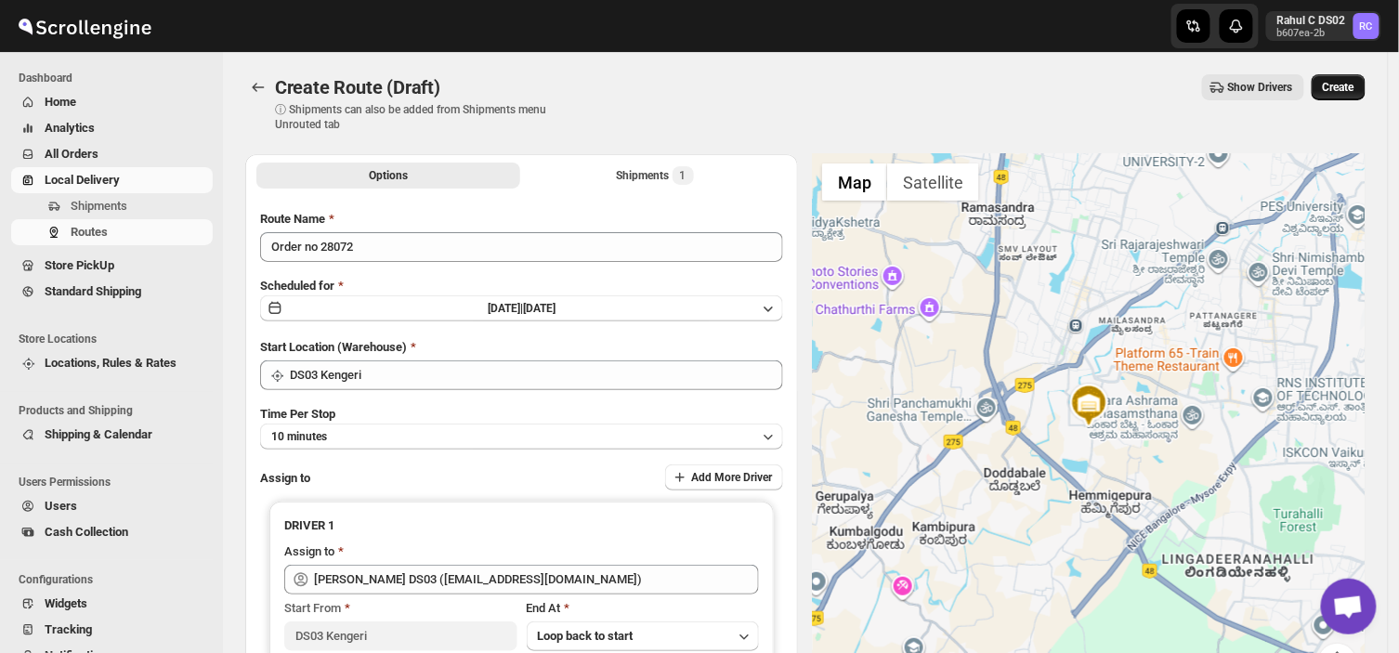
click at [1345, 86] on span "Create" at bounding box center [1339, 87] width 32 height 15
